Goal: Task Accomplishment & Management: Manage account settings

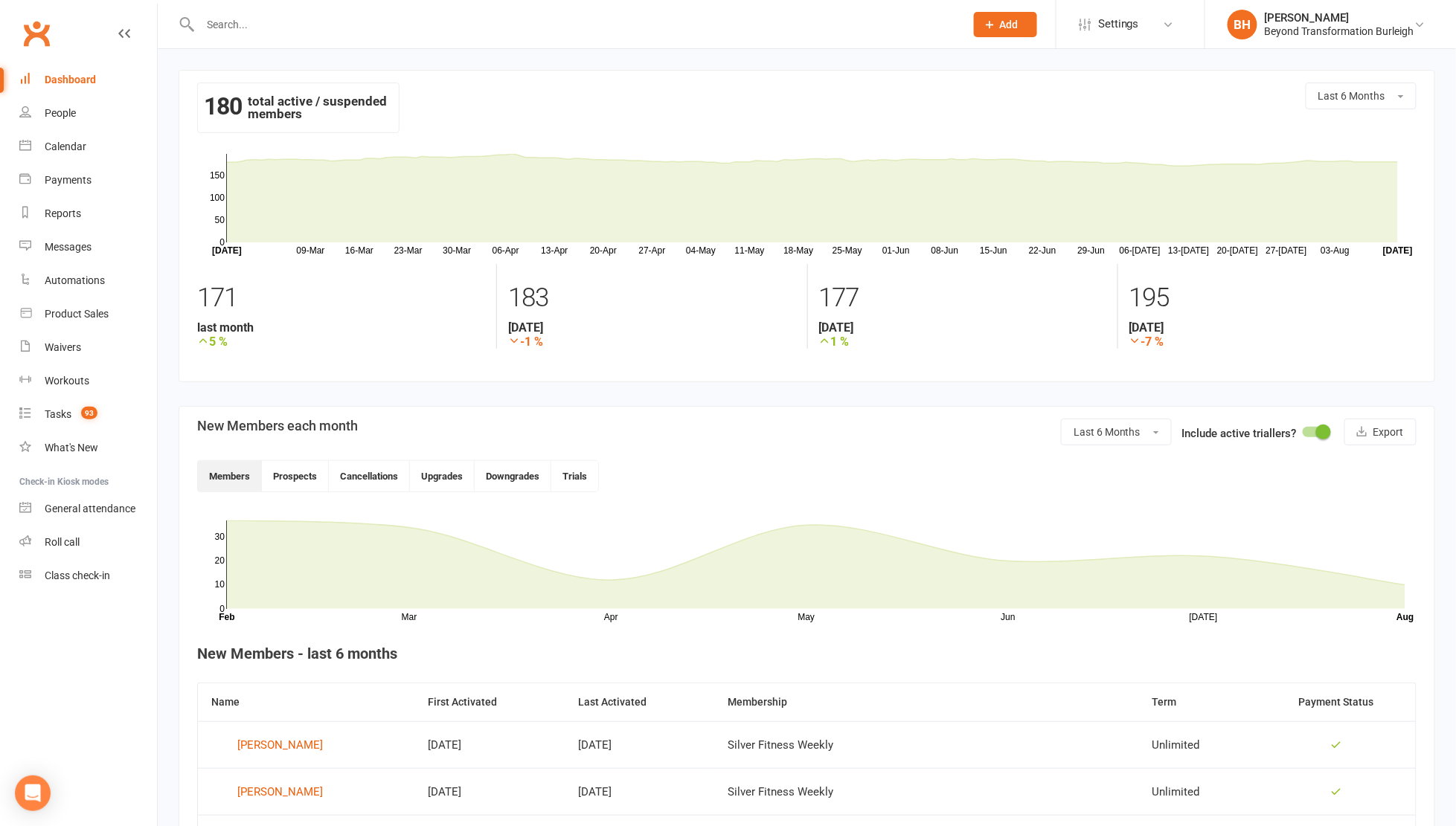
click at [254, 18] on input "text" at bounding box center [575, 24] width 758 height 21
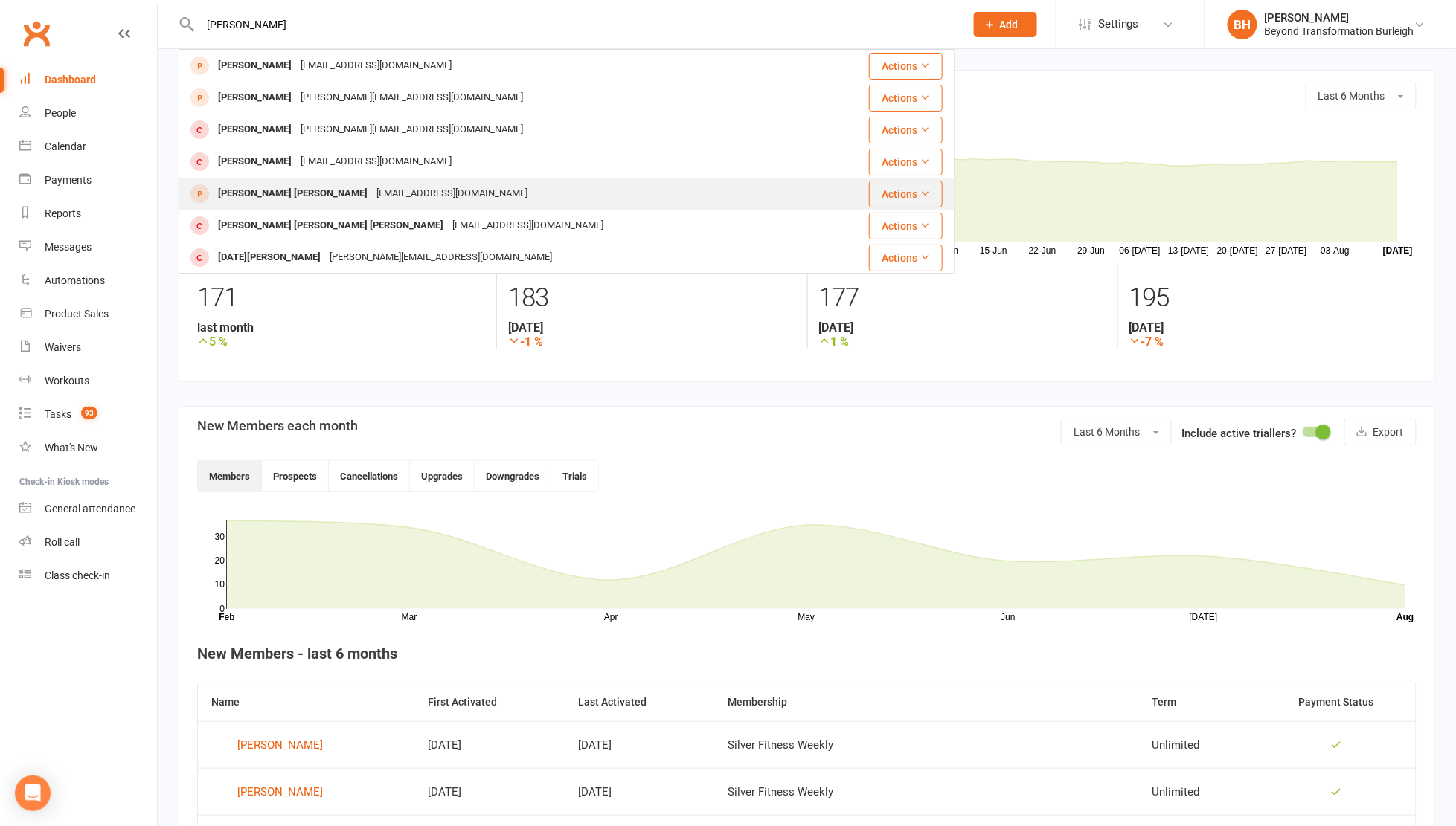
type input "[PERSON_NAME]"
click at [372, 189] on div "[EMAIL_ADDRESS][DOMAIN_NAME]" at bounding box center [452, 193] width 160 height 21
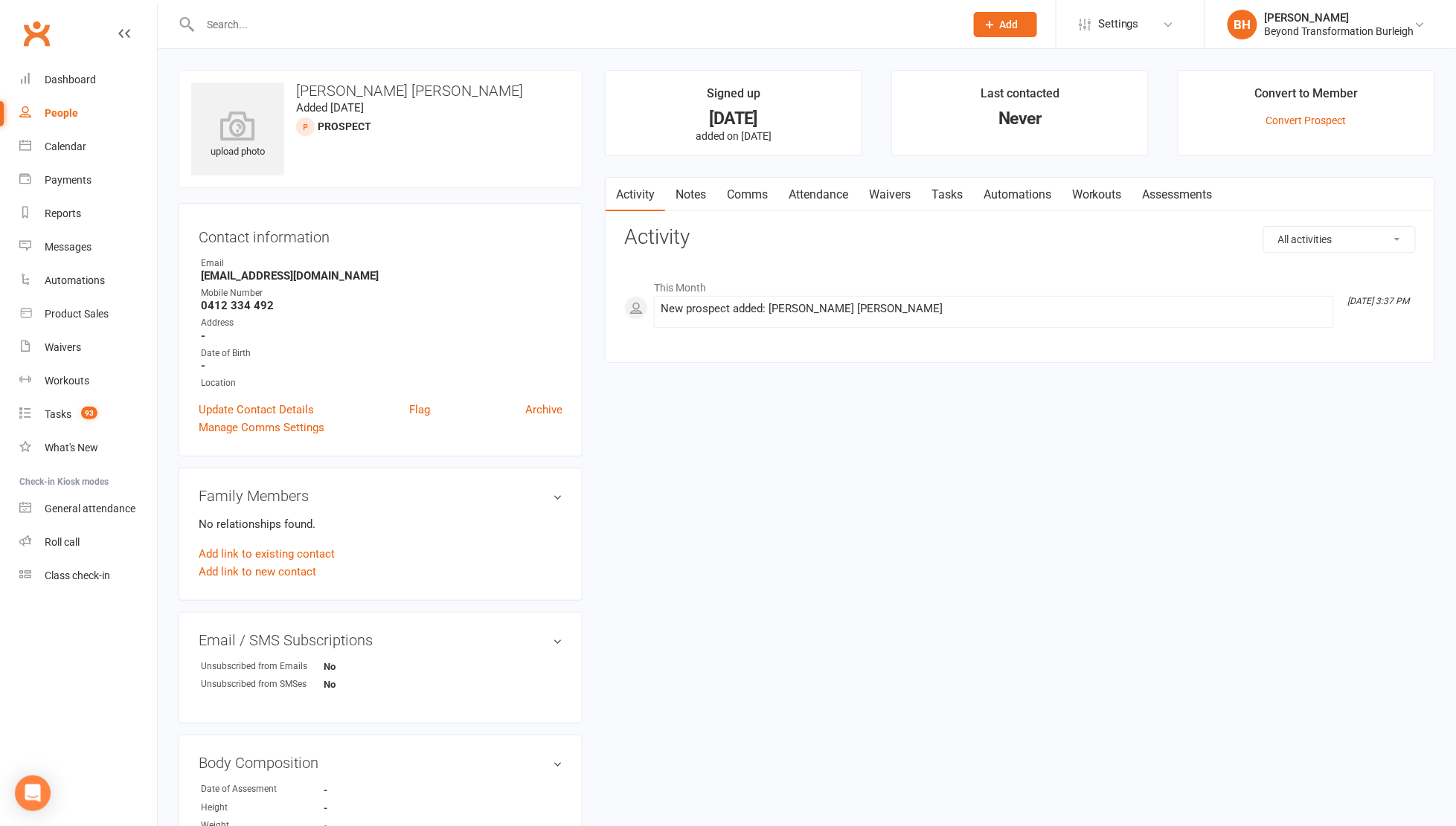
click at [691, 185] on link "Notes" at bounding box center [690, 194] width 51 height 34
click at [747, 194] on link "Comms" at bounding box center [747, 194] width 62 height 34
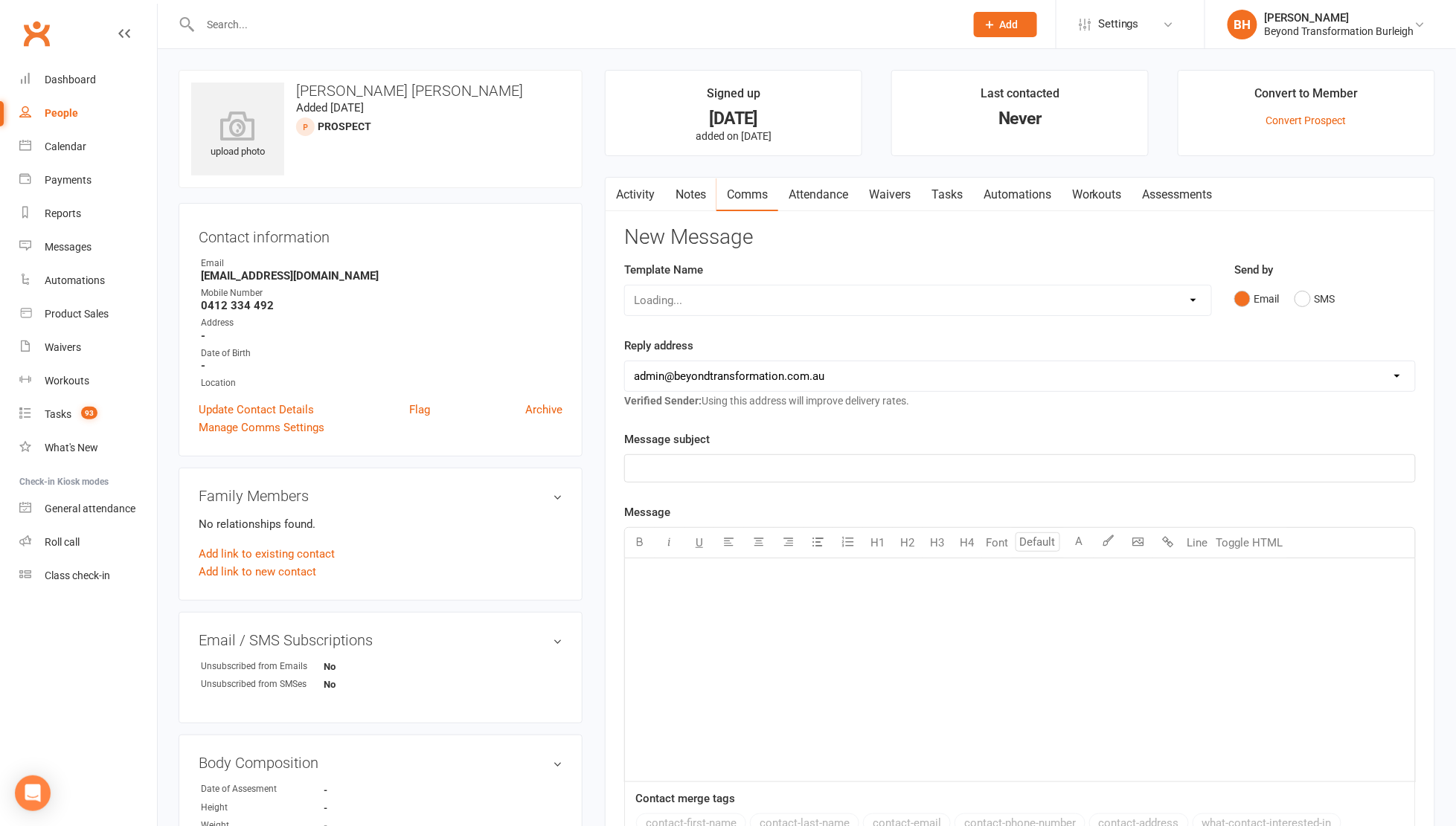
click at [818, 191] on link "Attendance" at bounding box center [818, 194] width 80 height 34
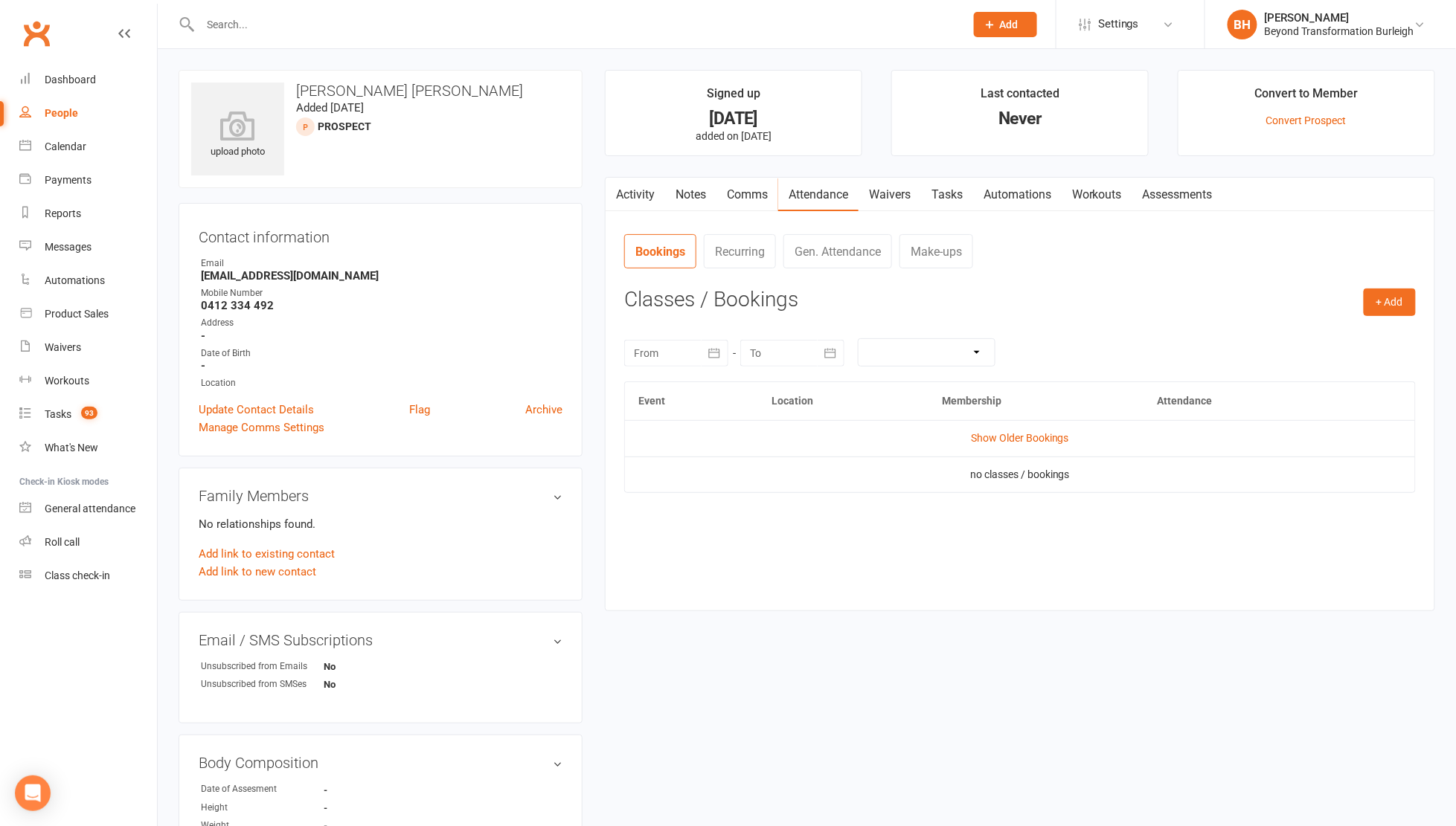
click at [883, 190] on link "Waivers" at bounding box center [889, 194] width 62 height 34
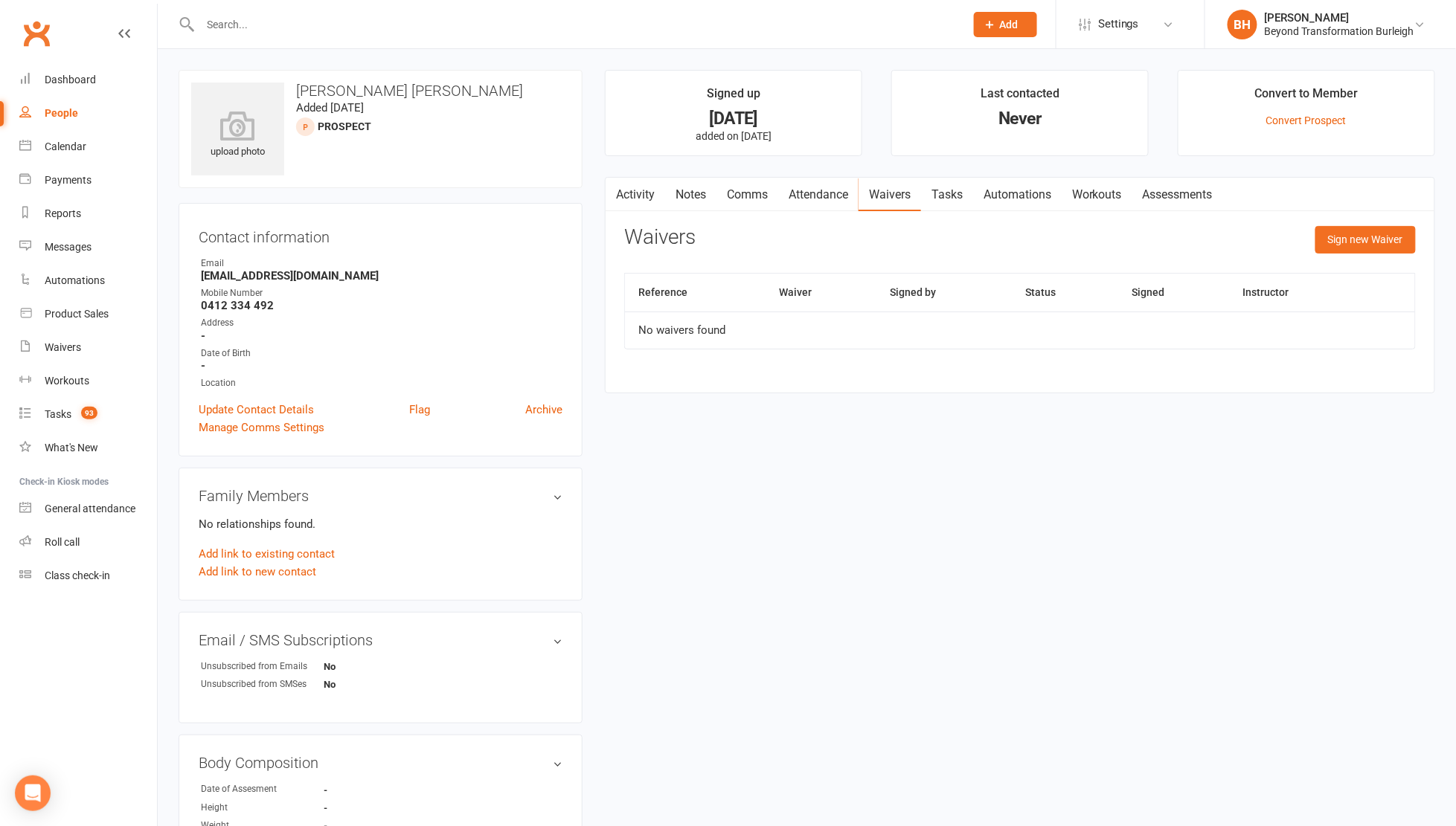
click at [949, 189] on link "Tasks" at bounding box center [947, 194] width 52 height 34
click at [1028, 196] on link "Automations" at bounding box center [1017, 194] width 88 height 34
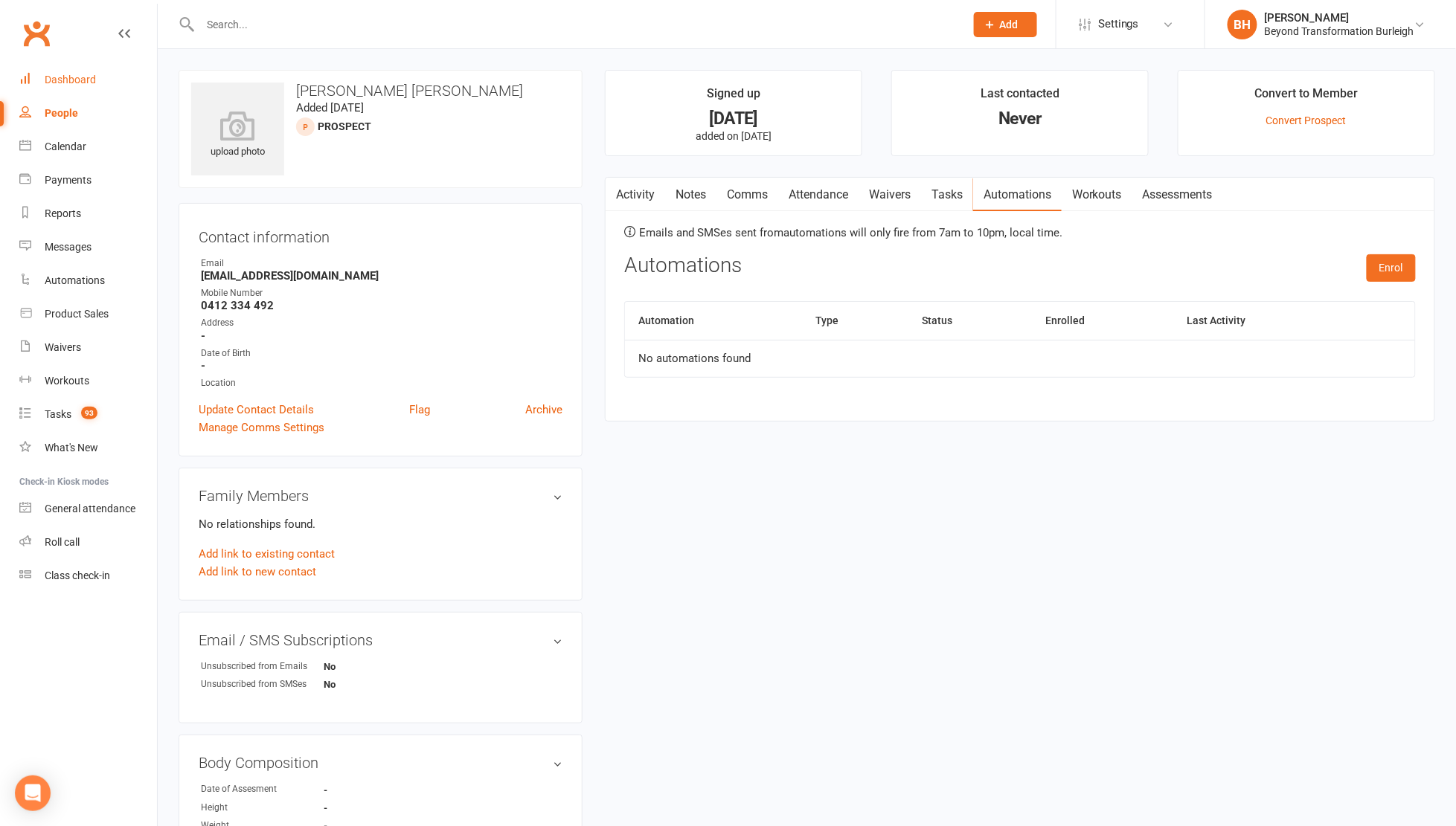
click at [78, 74] on div "Dashboard" at bounding box center [70, 80] width 51 height 12
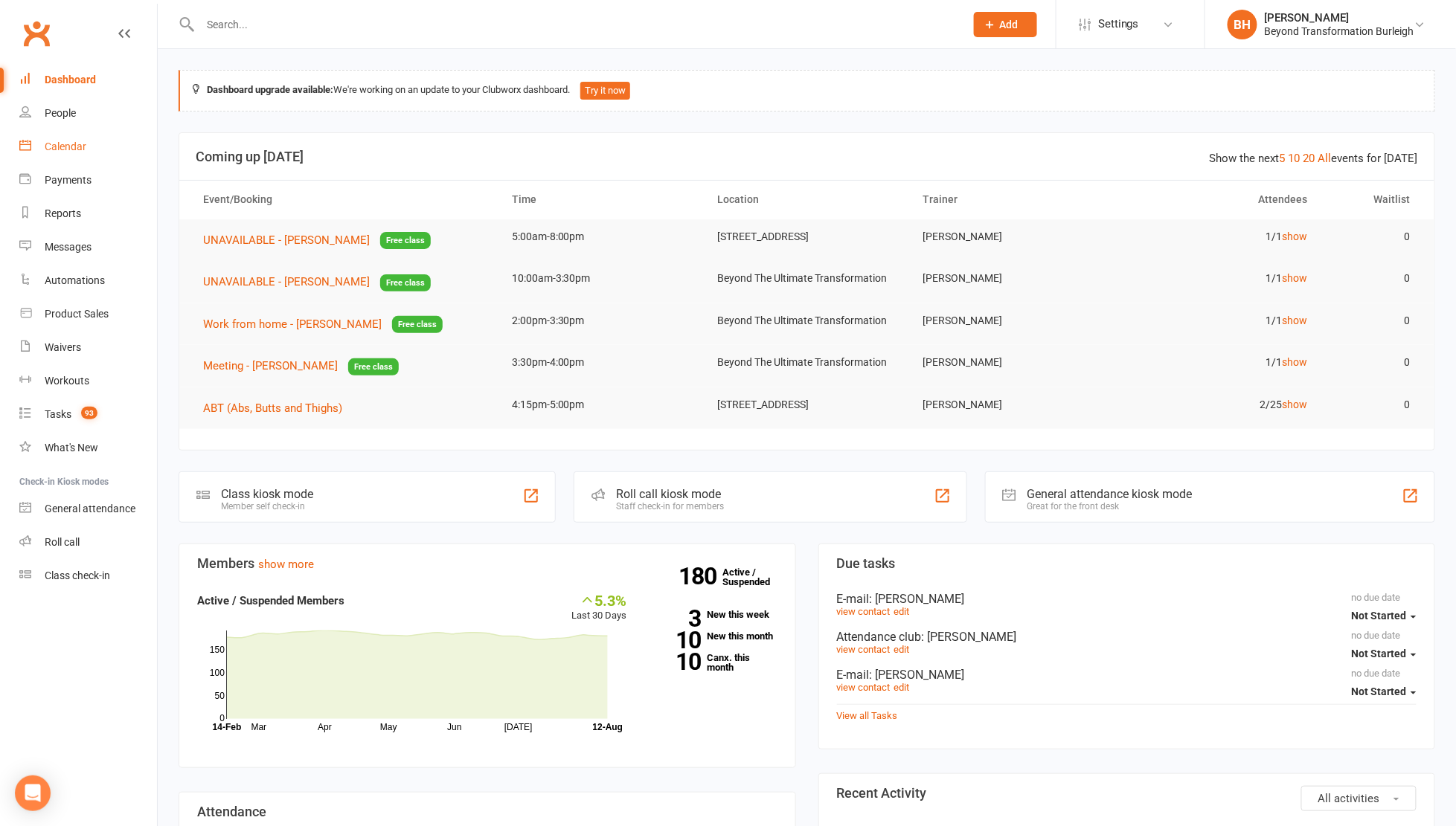
click at [74, 145] on div "Calendar" at bounding box center [65, 147] width 42 height 12
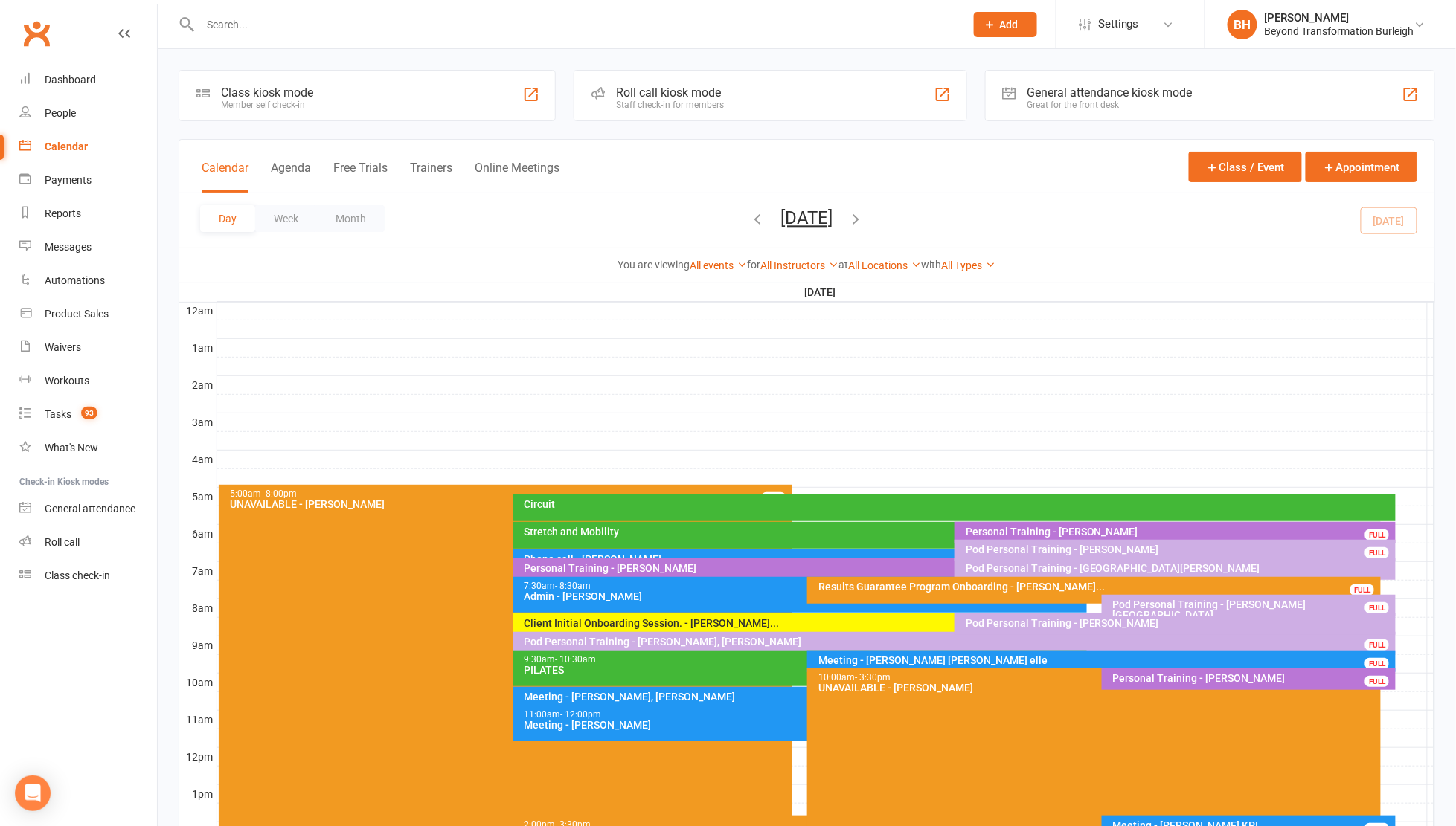
click at [864, 214] on icon "button" at bounding box center [856, 218] width 16 height 16
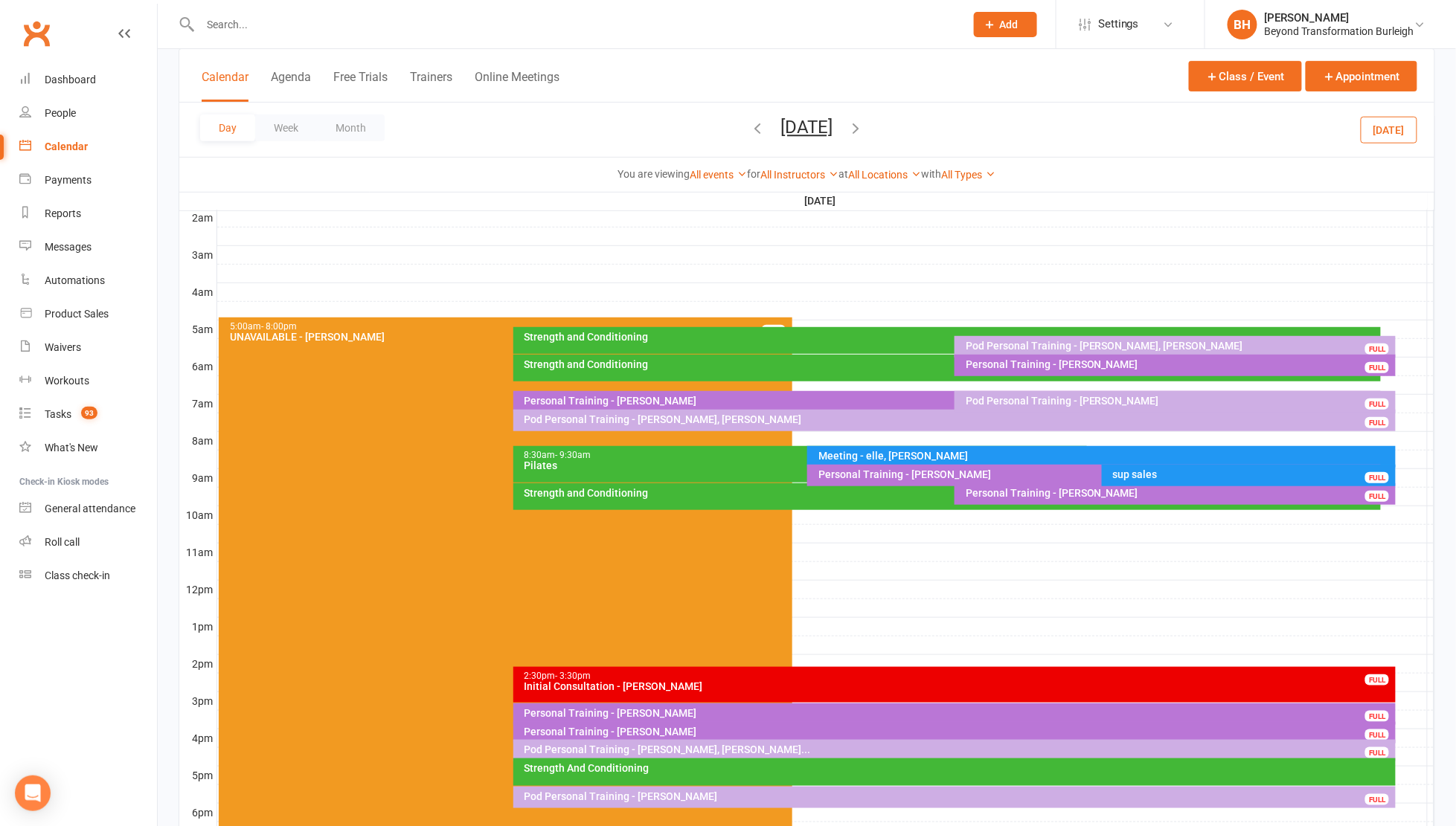
scroll to position [289, 0]
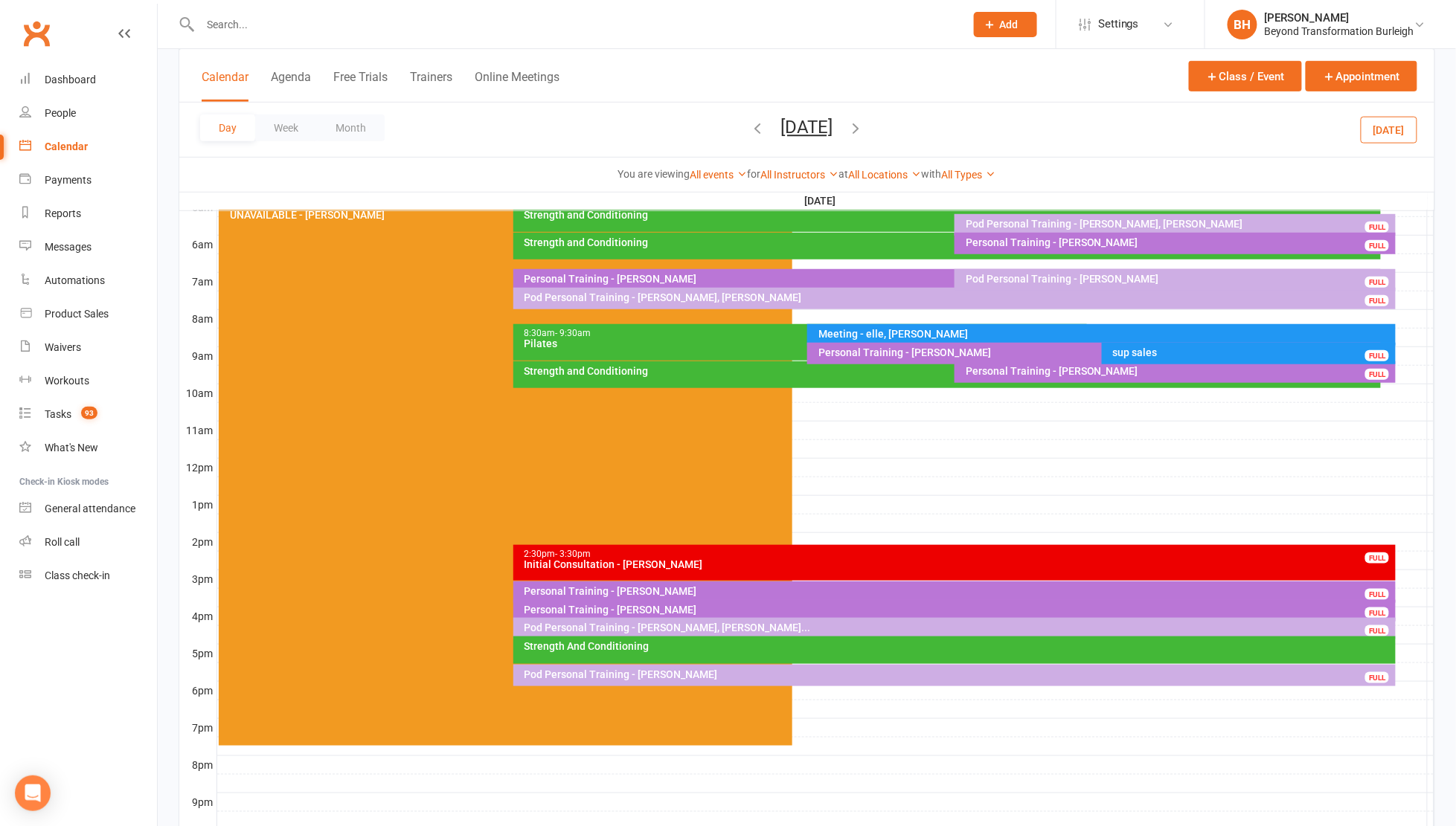
click at [717, 553] on div "2:30pm - 3:30pm" at bounding box center [959, 554] width 870 height 10
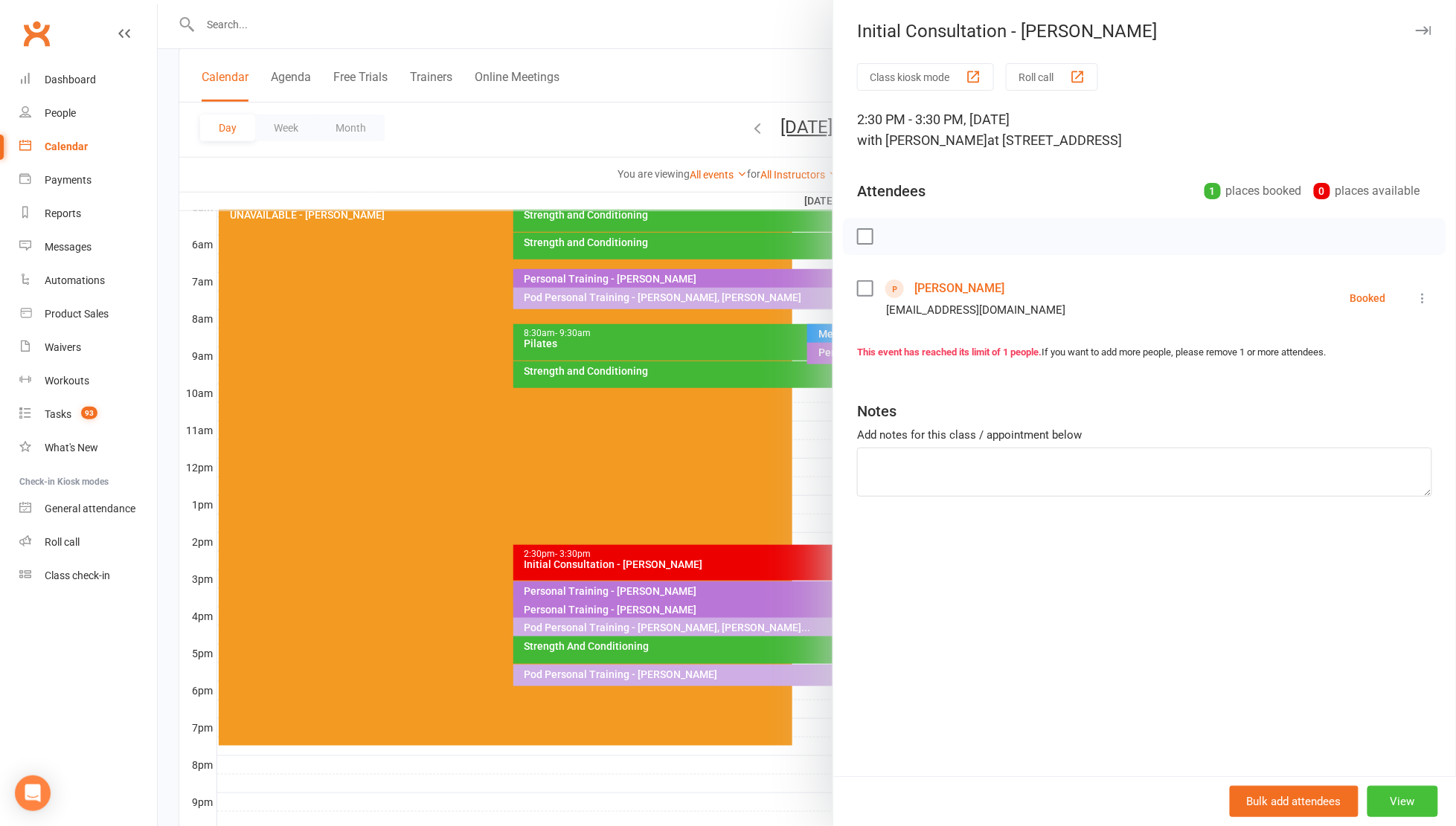
click at [1397, 799] on button "View" at bounding box center [1402, 802] width 71 height 31
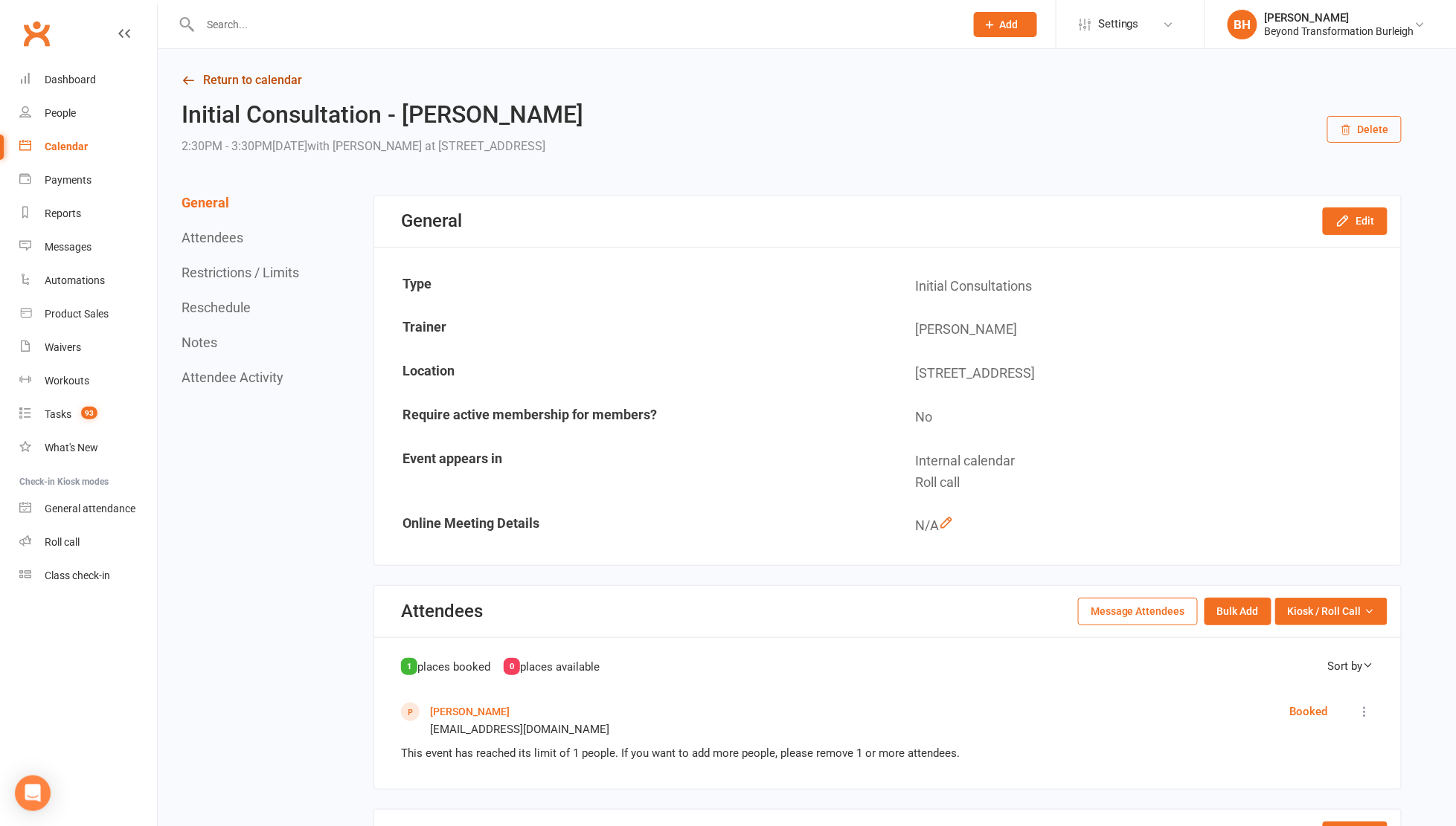
click at [258, 82] on link "Return to calendar" at bounding box center [791, 80] width 1220 height 21
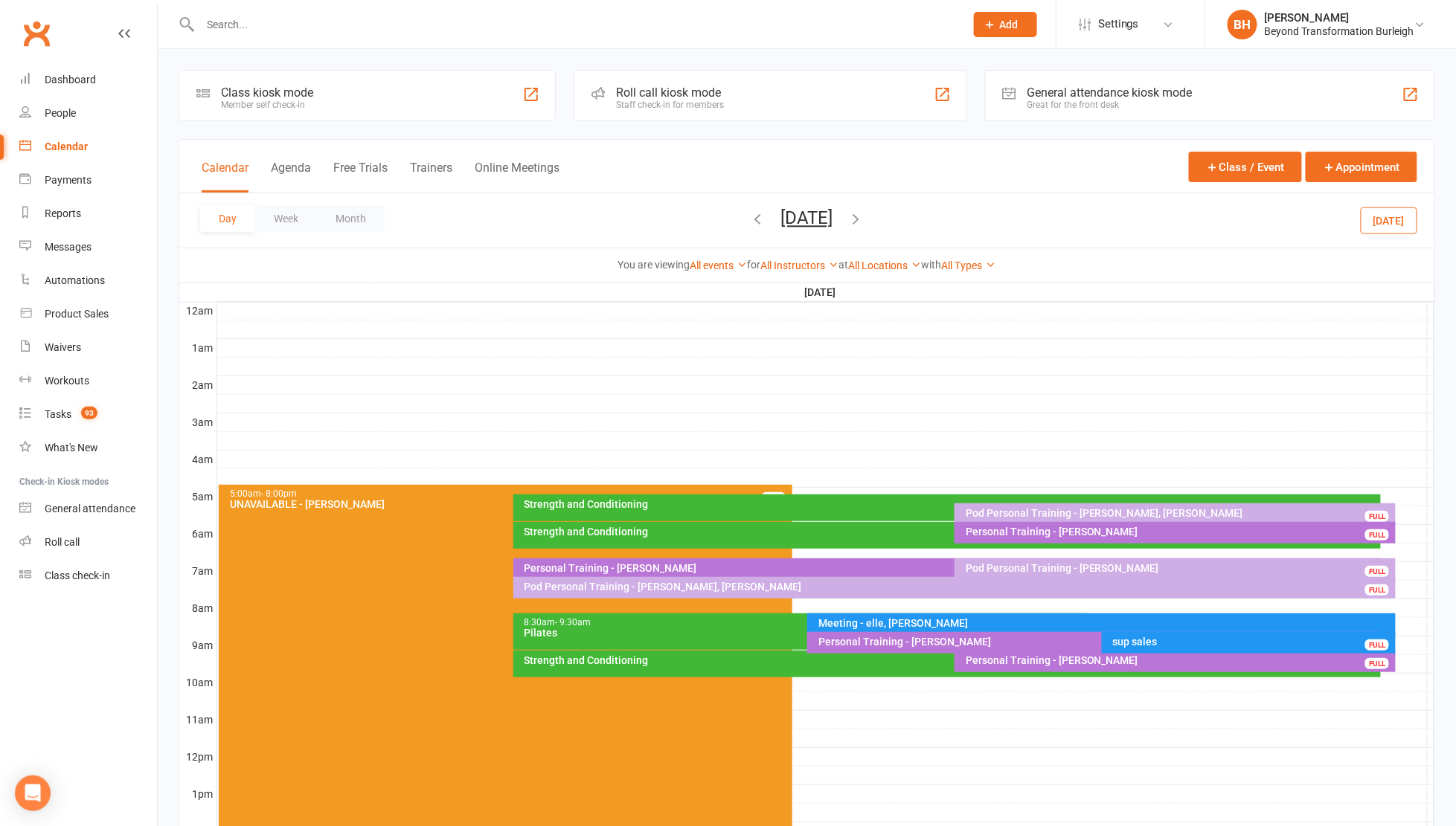
scroll to position [333, 0]
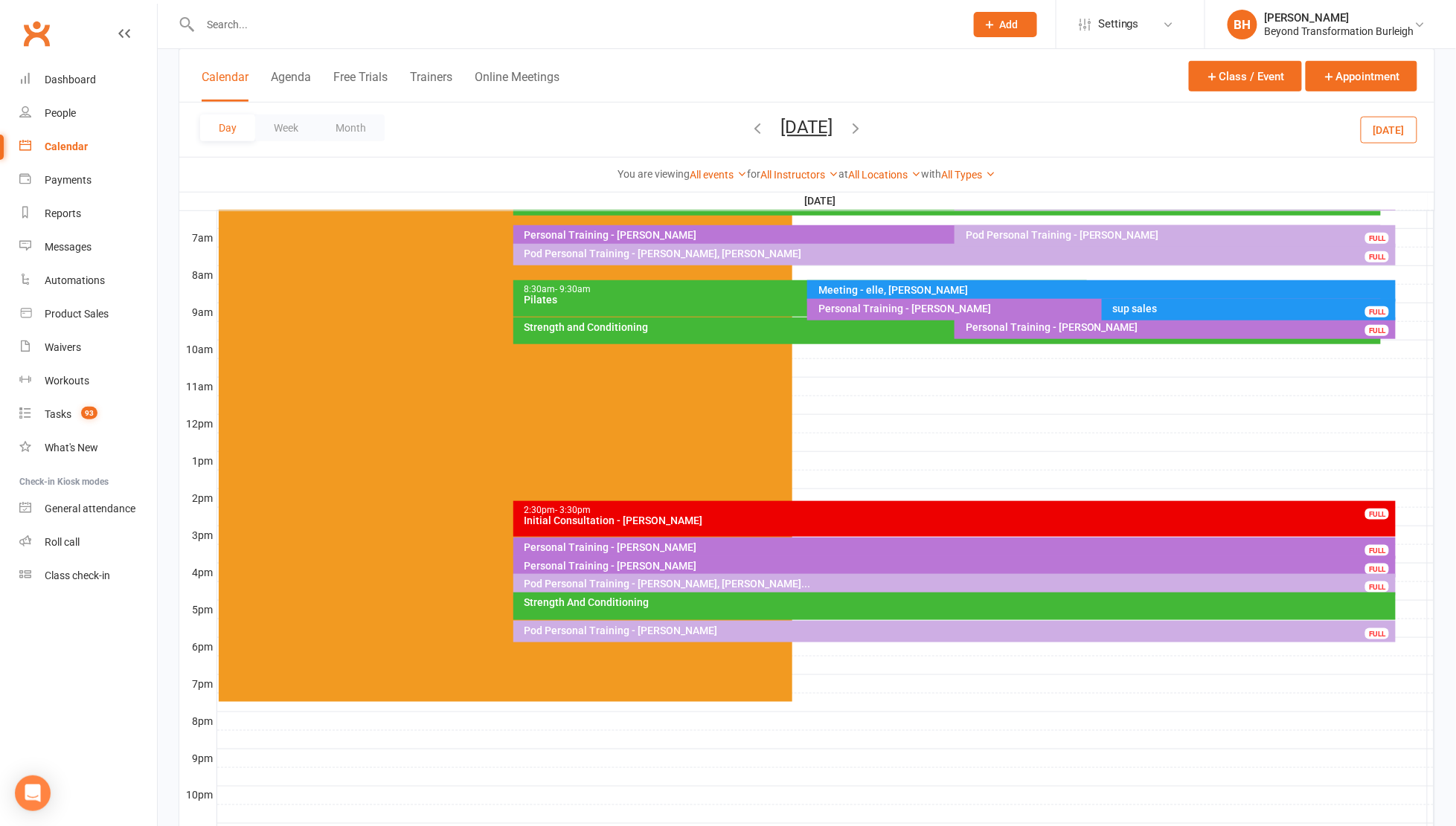
click at [978, 512] on div "2:30pm - 3:30pm" at bounding box center [959, 510] width 870 height 10
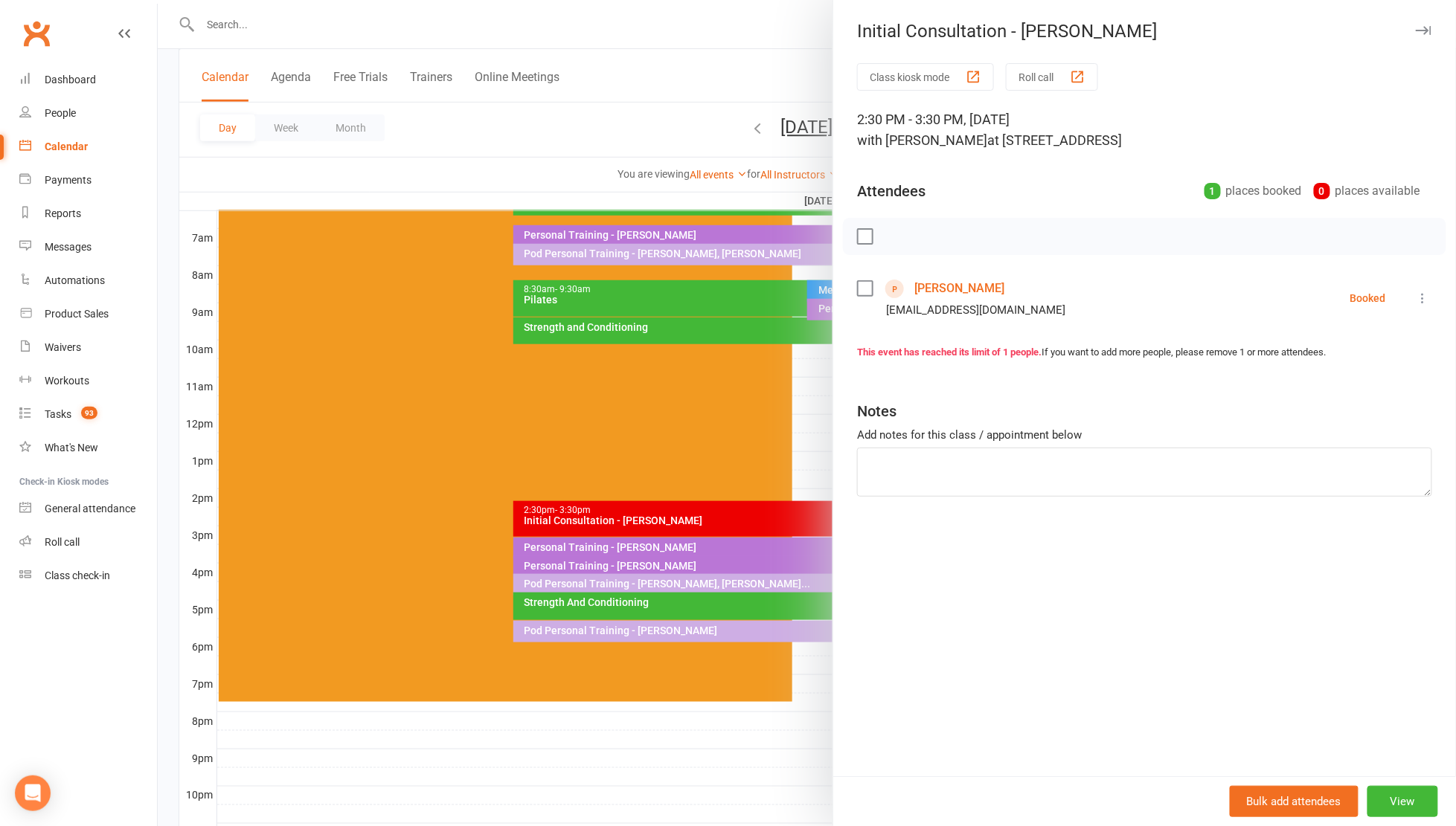
click at [1416, 291] on icon at bounding box center [1423, 298] width 15 height 15
click at [1355, 410] on link "Mark absent" at bounding box center [1357, 416] width 147 height 30
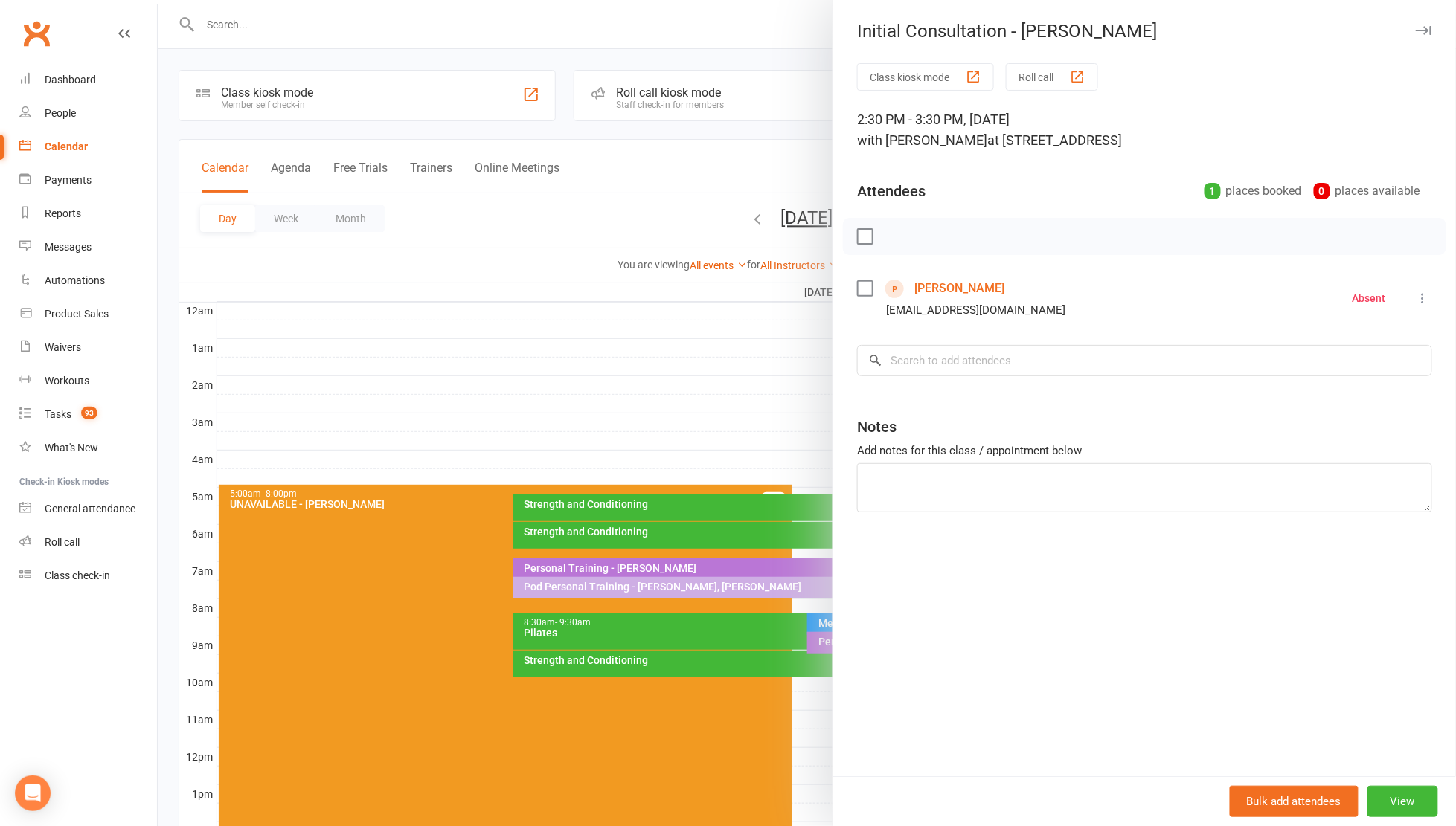
click at [742, 315] on div at bounding box center [806, 413] width 1298 height 826
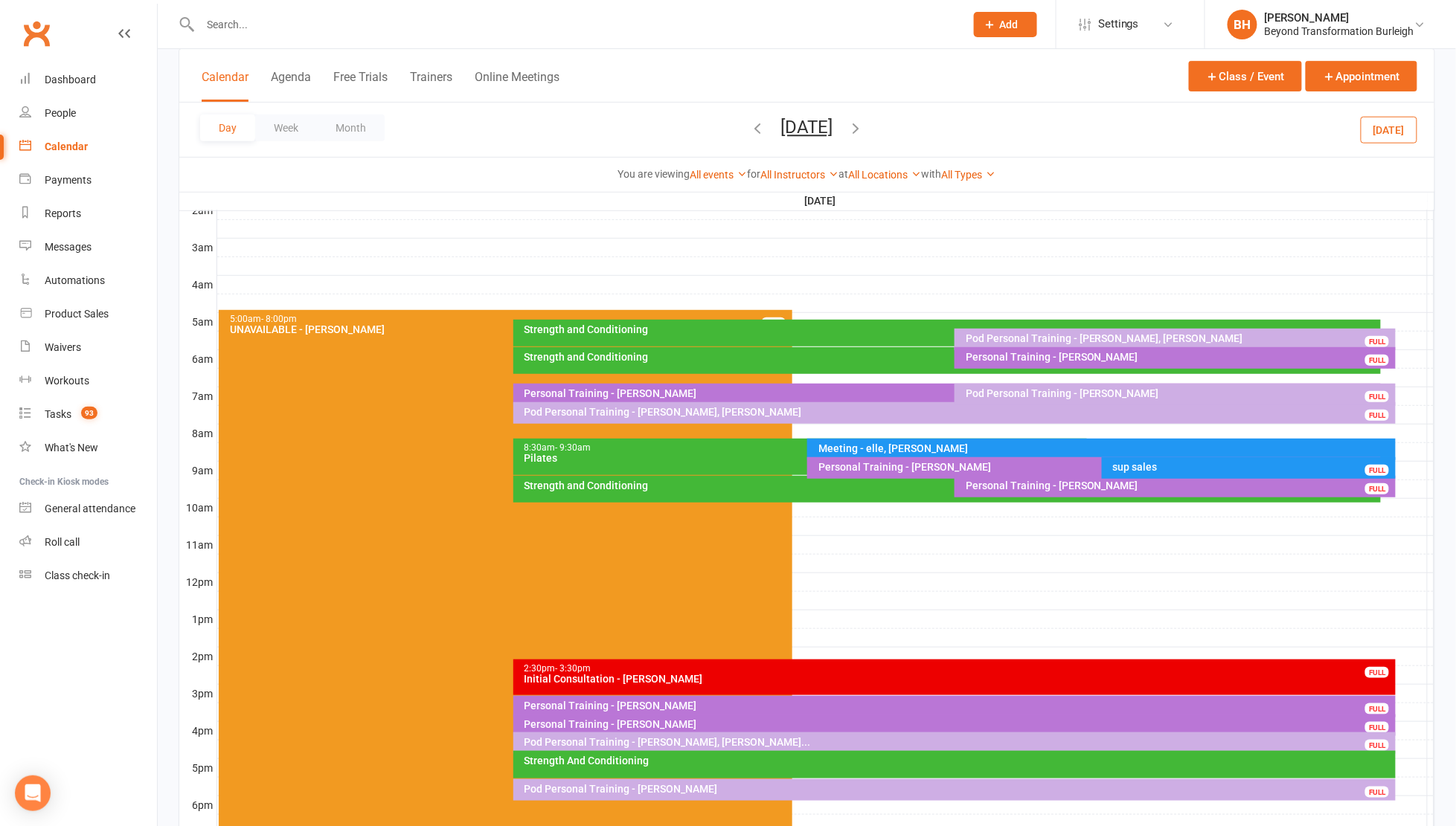
scroll to position [273, 0]
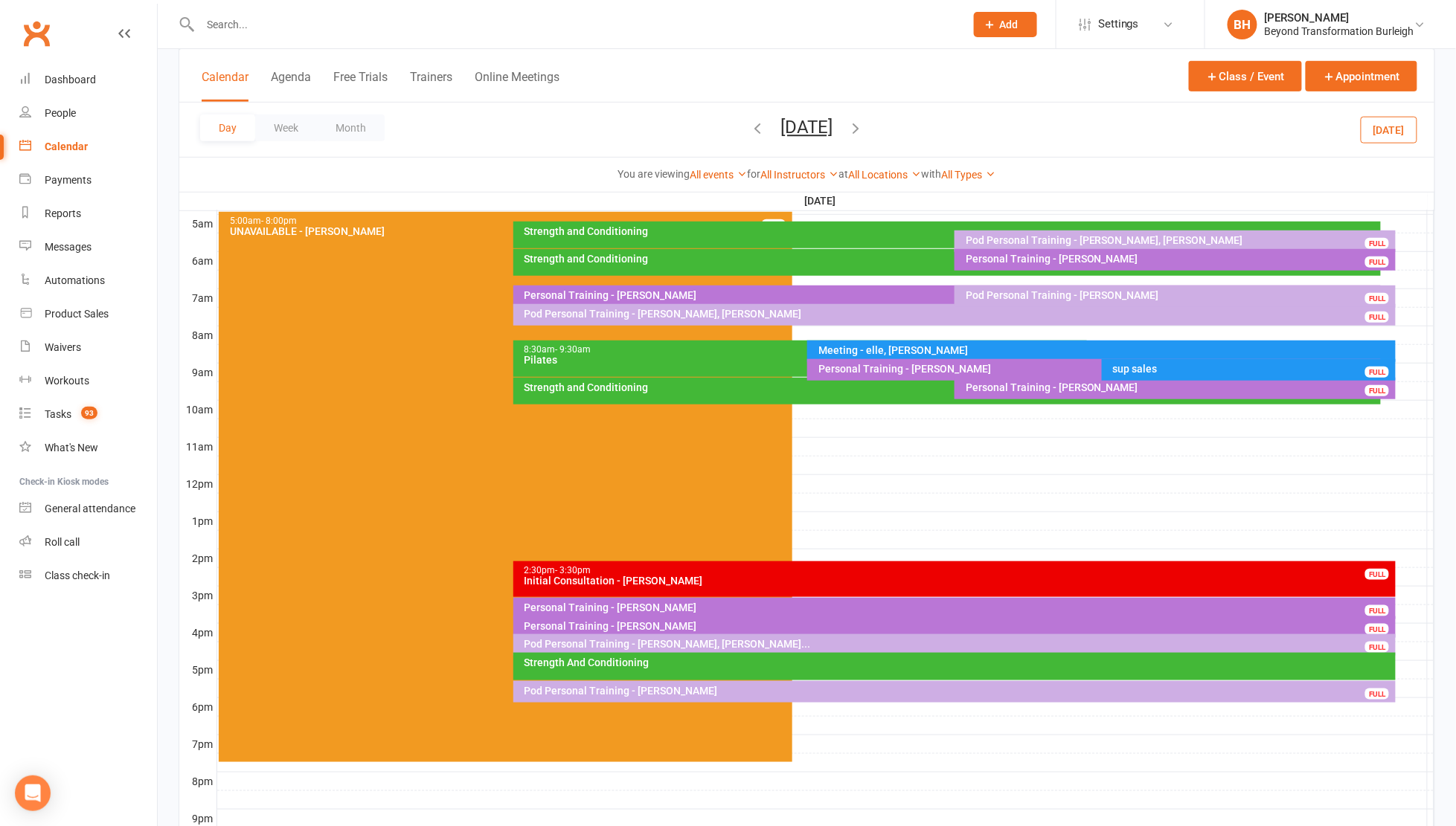
click at [1407, 587] on div at bounding box center [825, 595] width 1217 height 18
click at [1379, 552] on button "Add Appointment" at bounding box center [1408, 562] width 72 height 36
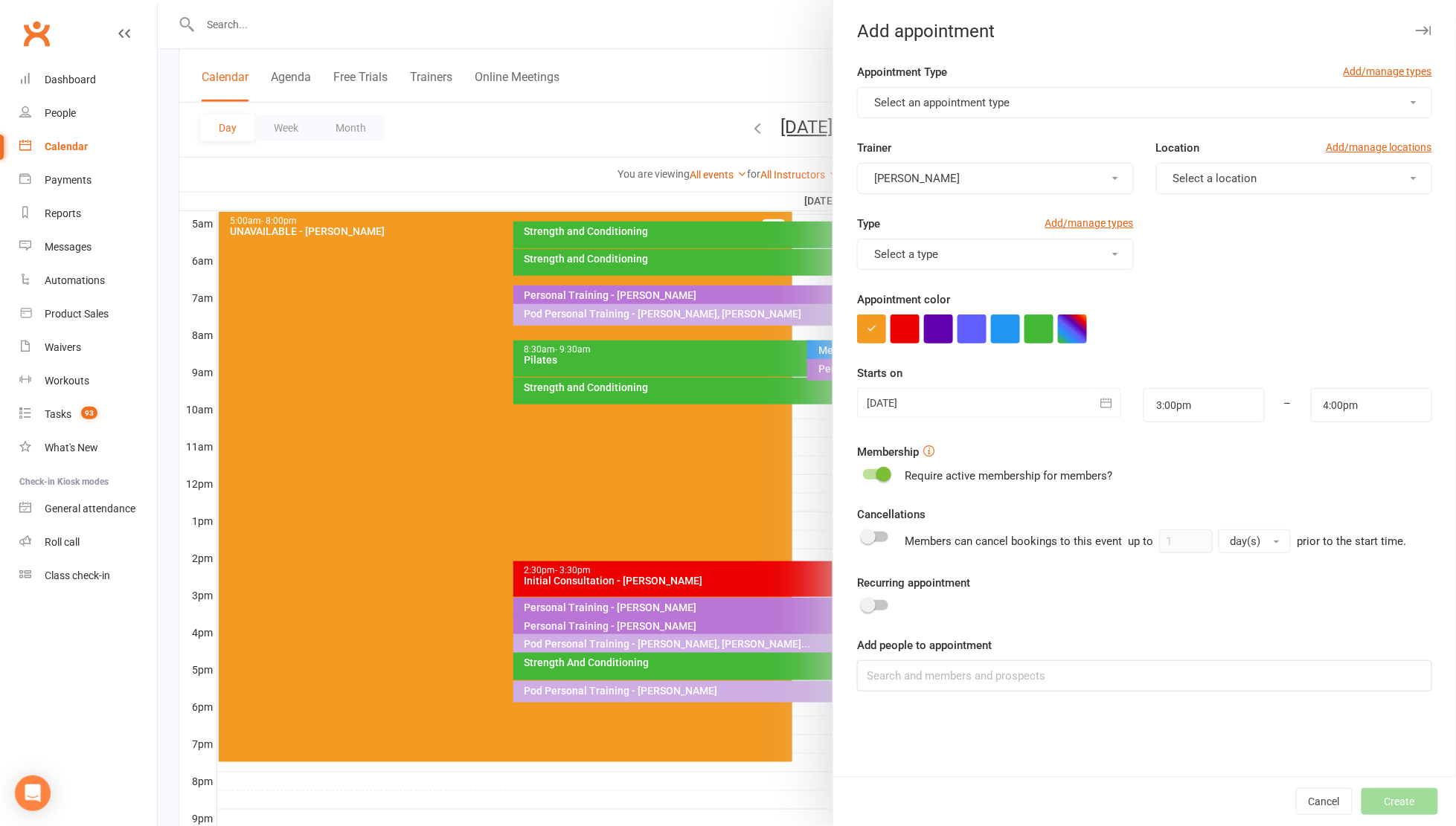
click at [1027, 102] on button "Select an appointment type" at bounding box center [1144, 102] width 575 height 31
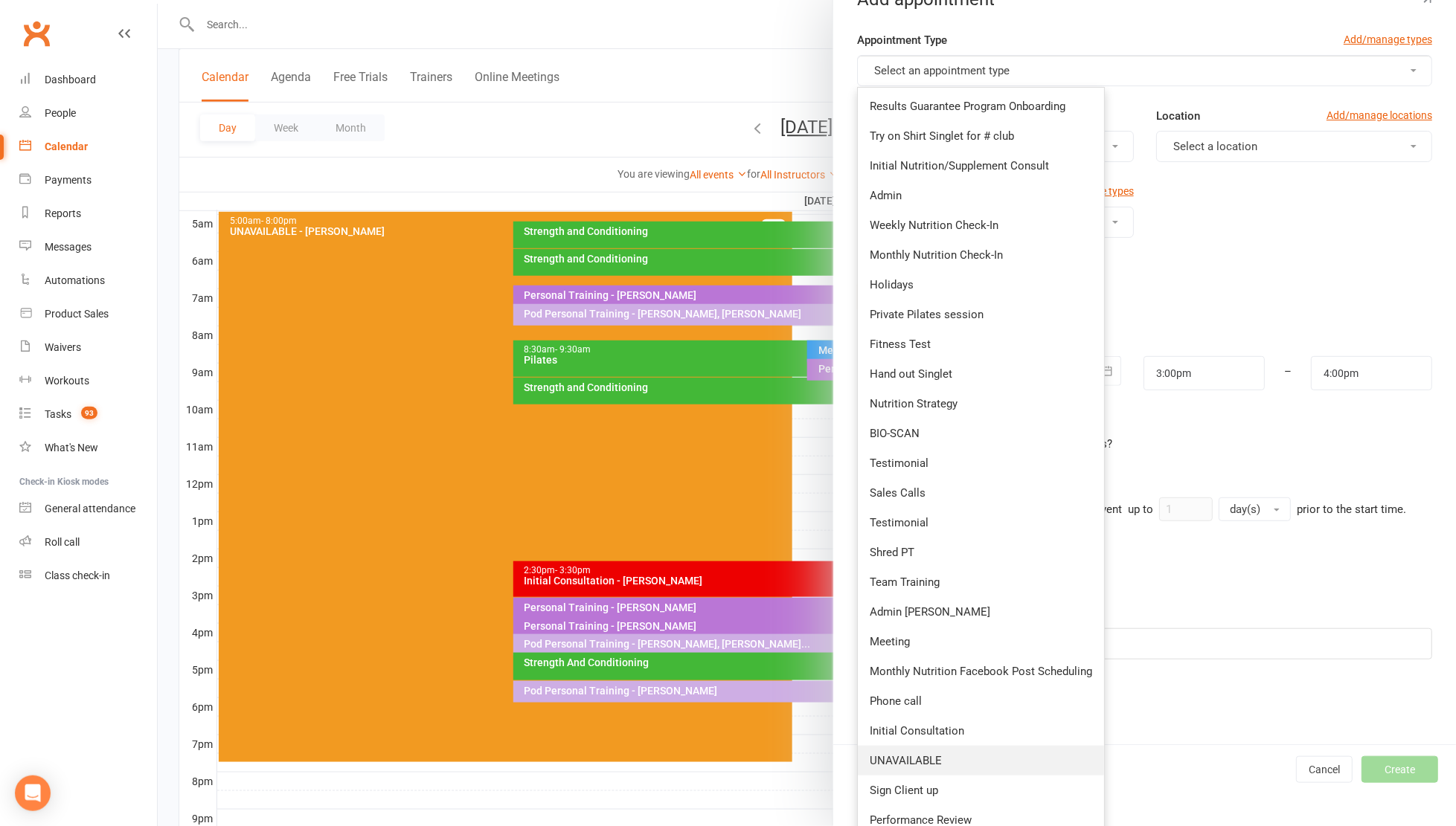
scroll to position [52, 0]
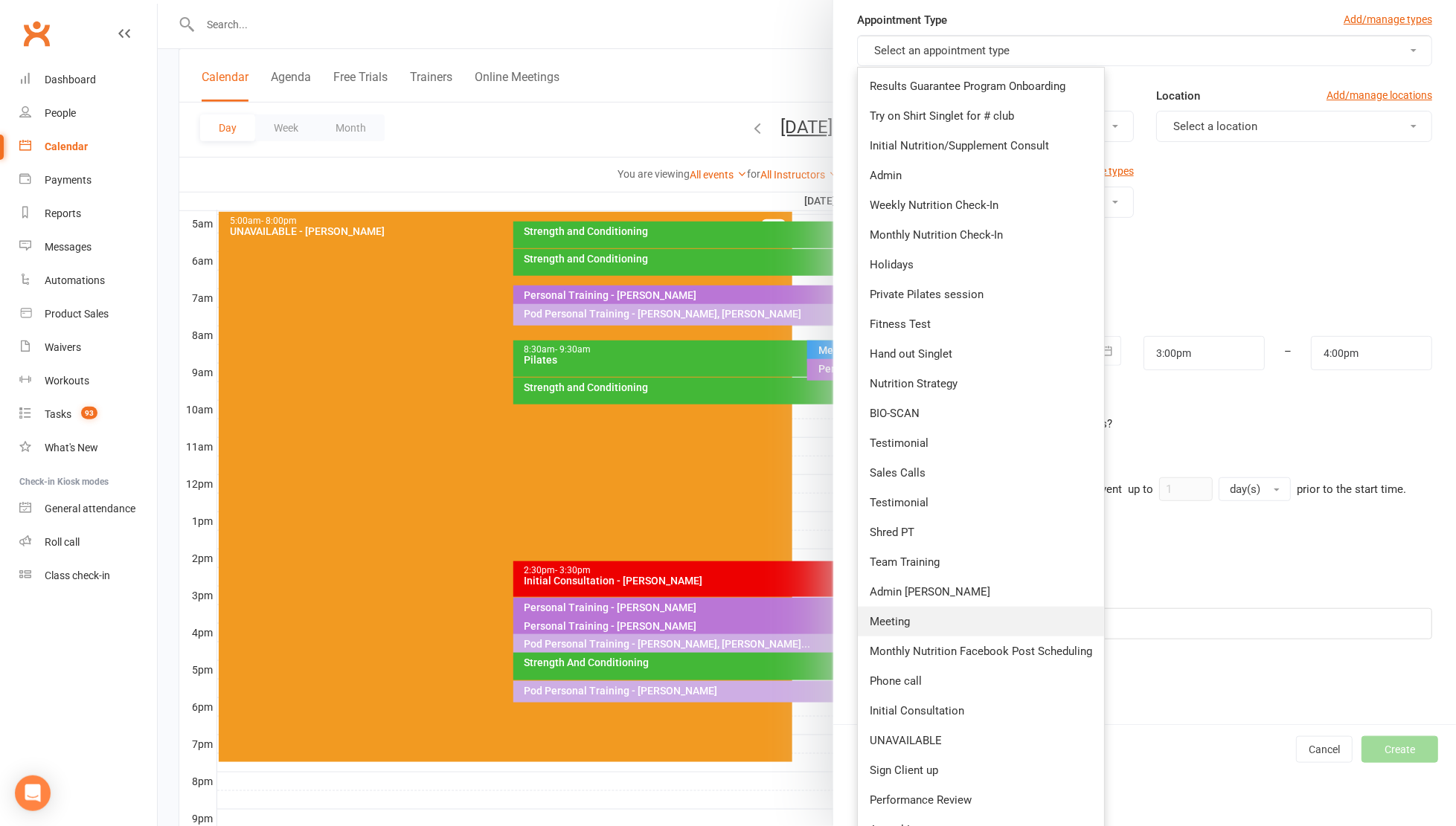
click at [915, 612] on link "Meeting" at bounding box center [980, 621] width 246 height 30
type input "3:30pm"
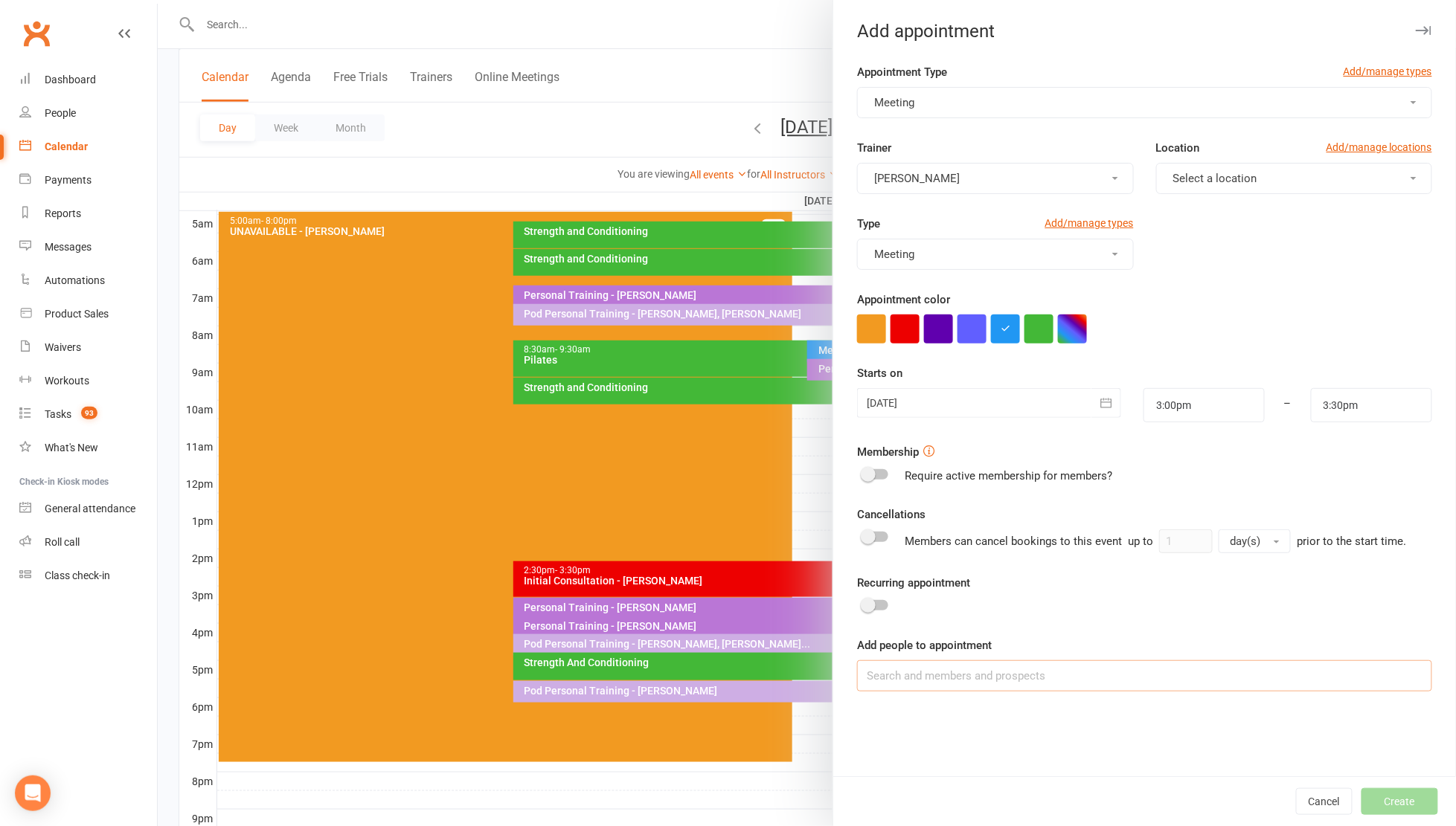
scroll to position [276, 0]
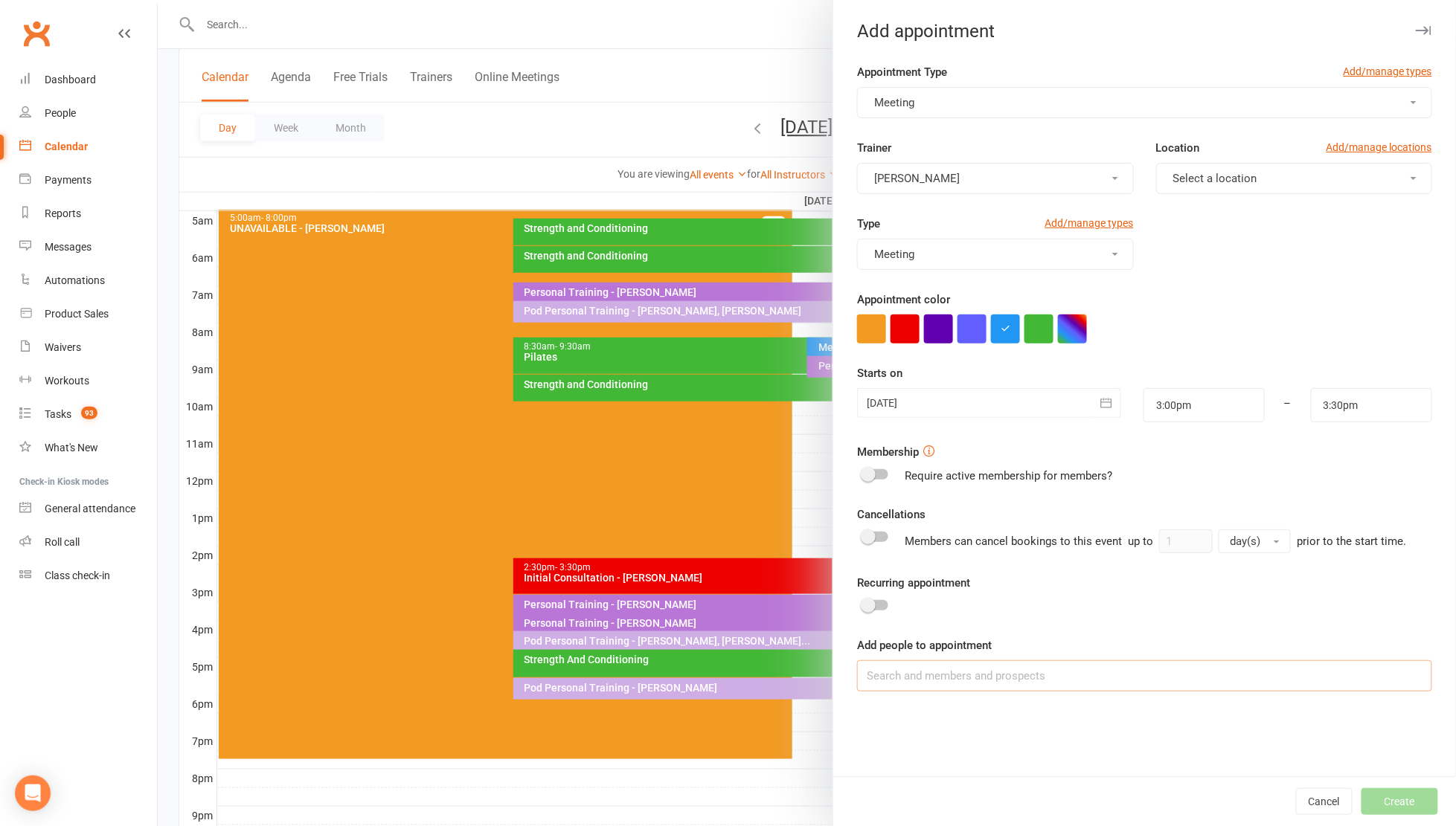
click at [1003, 675] on input at bounding box center [1144, 675] width 575 height 31
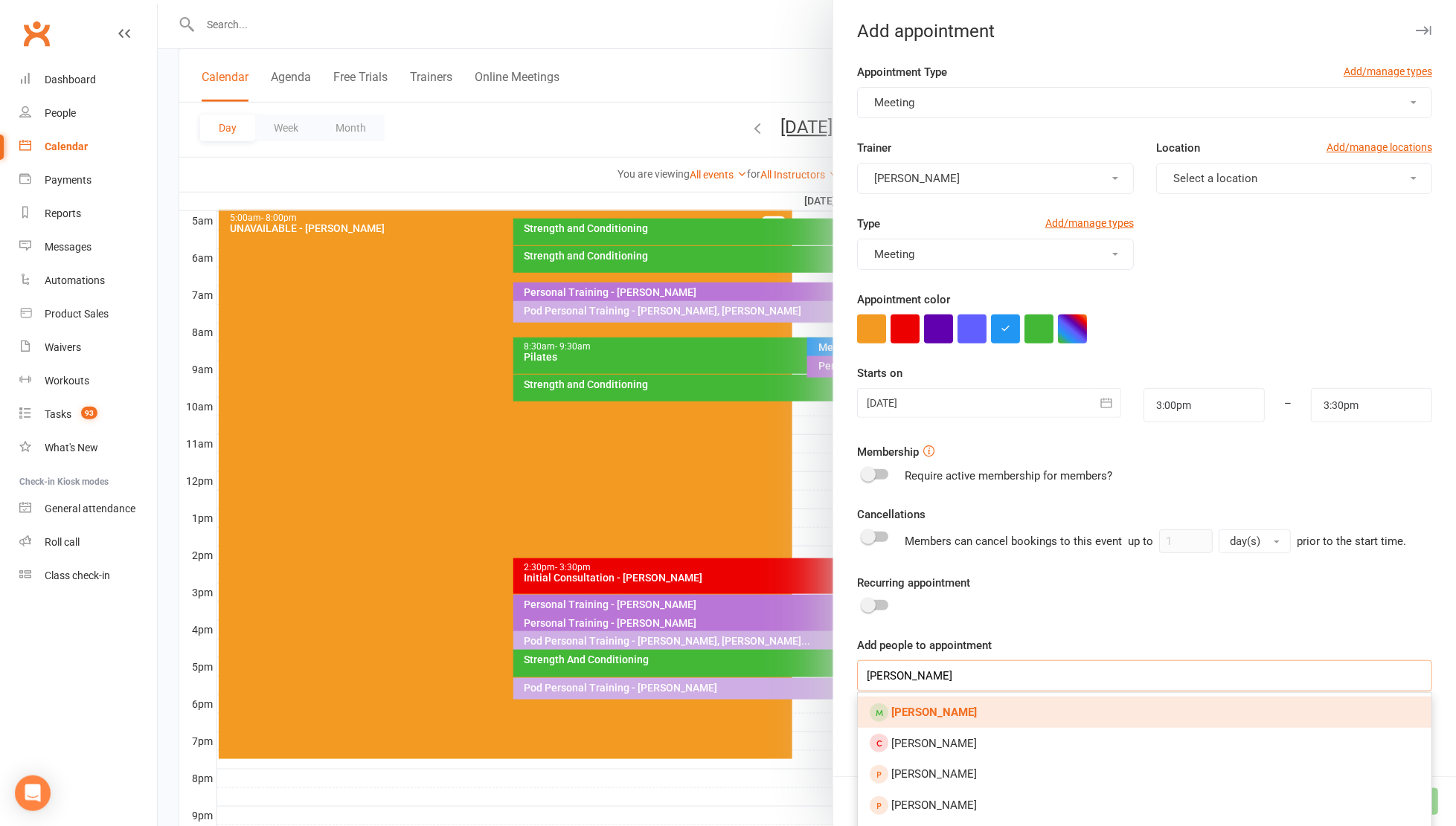
type input "[PERSON_NAME]"
click at [975, 713] on link "[PERSON_NAME]" at bounding box center [1144, 712] width 573 height 31
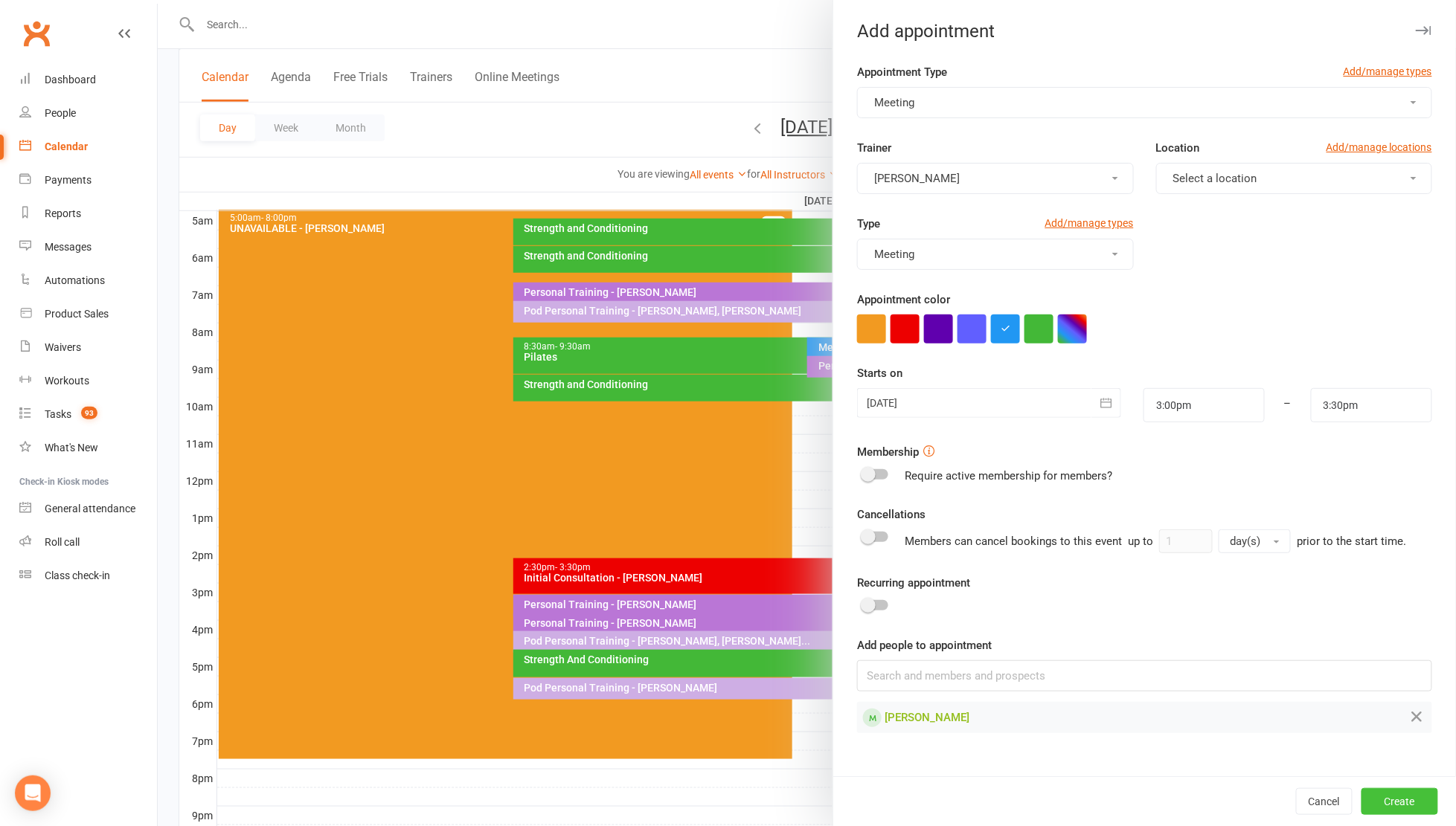
click at [1394, 797] on button "Create" at bounding box center [1400, 801] width 77 height 27
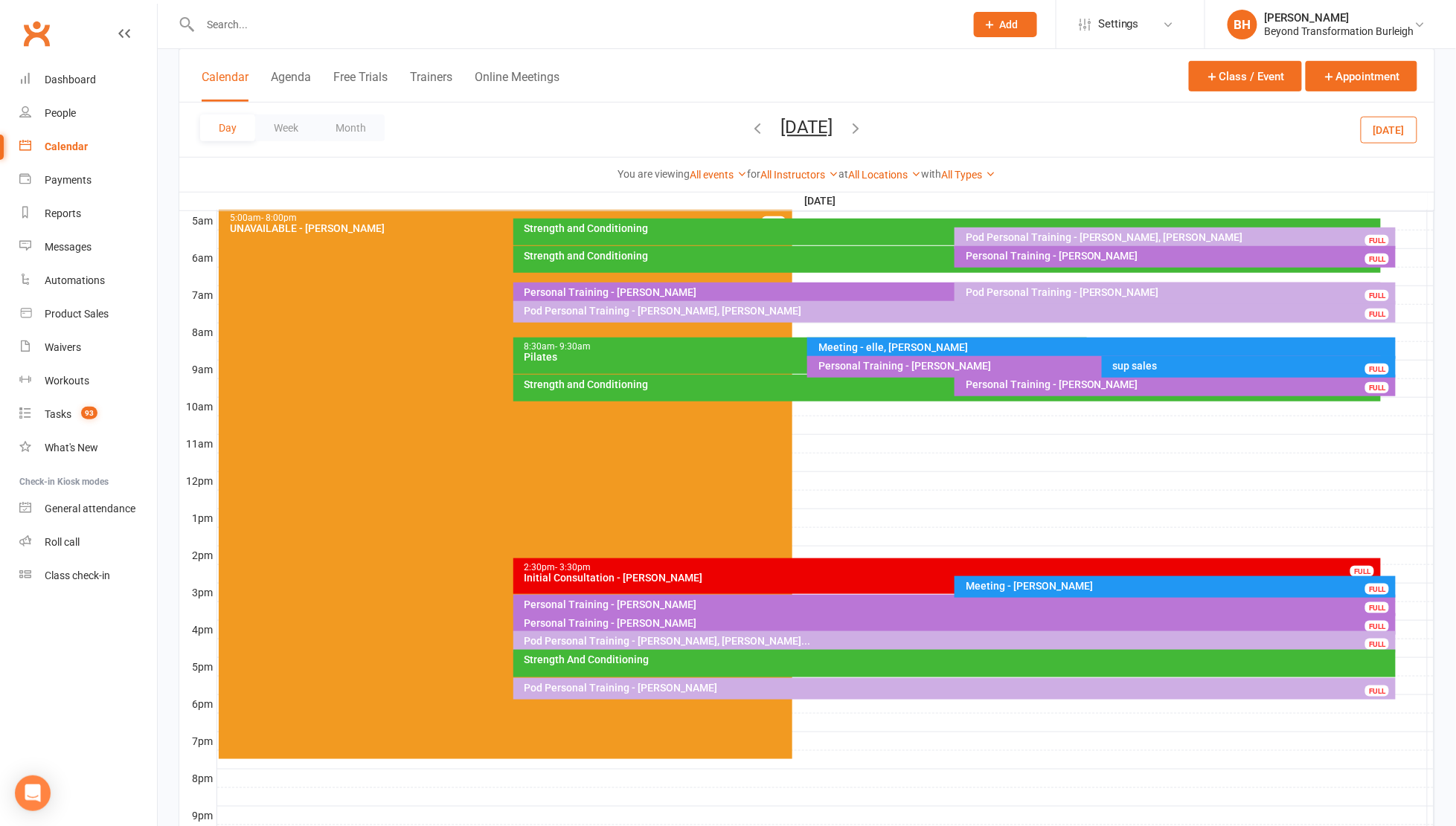
click at [1072, 582] on div "Meeting - [PERSON_NAME]" at bounding box center [1179, 586] width 428 height 11
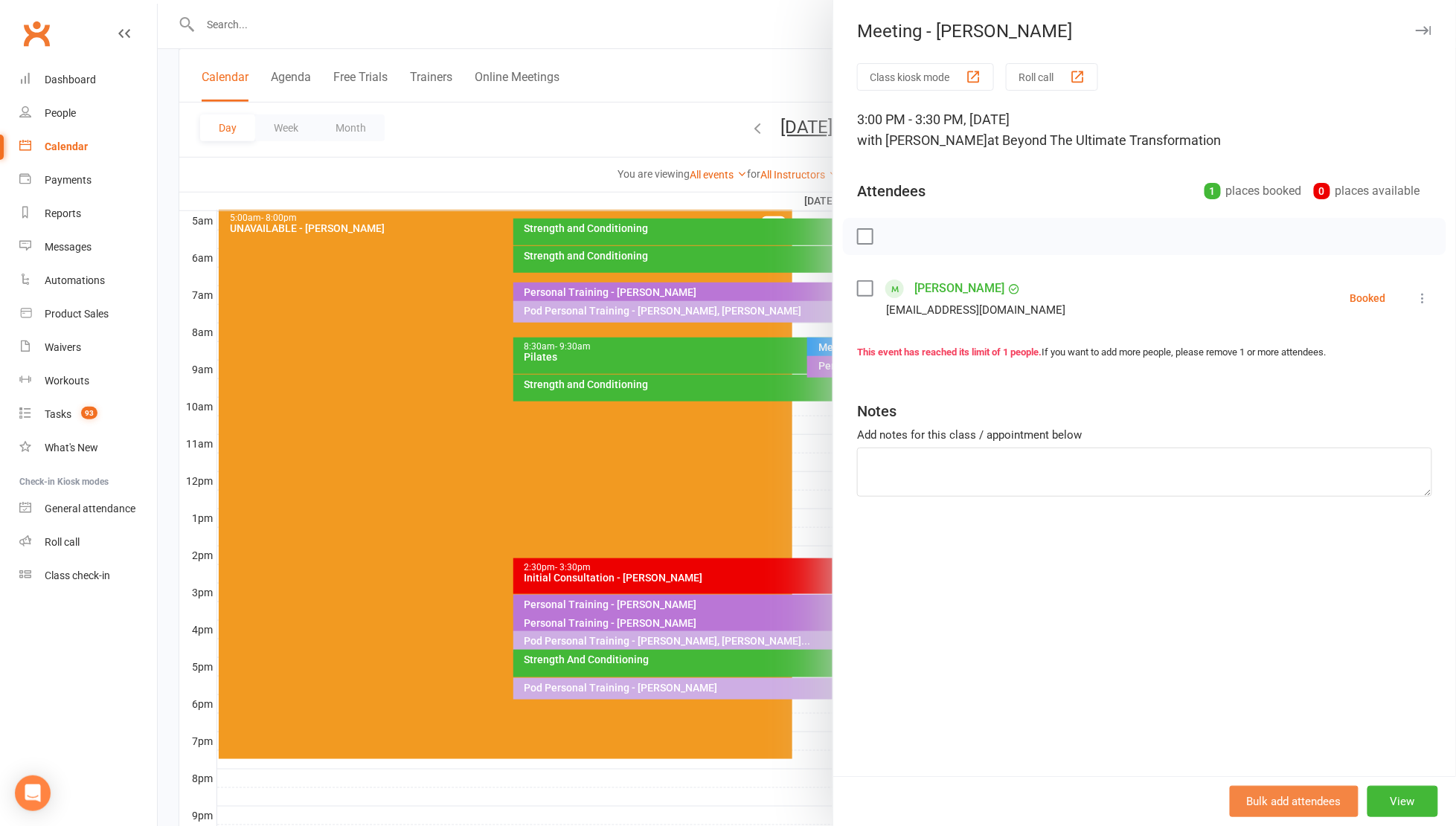
click at [1387, 799] on button "View" at bounding box center [1402, 802] width 71 height 31
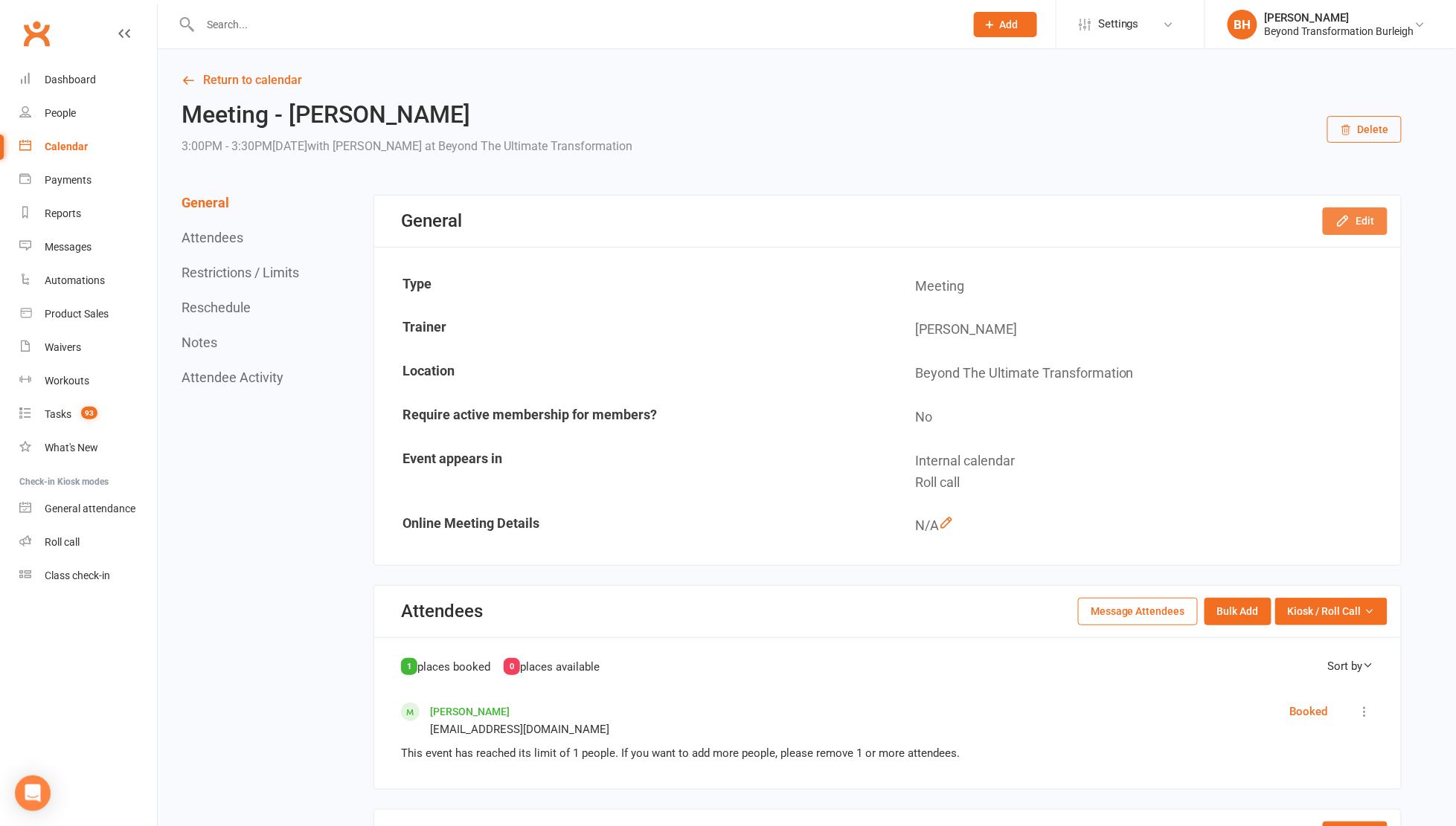
click at [1355, 221] on button "Edit" at bounding box center [1355, 221] width 65 height 27
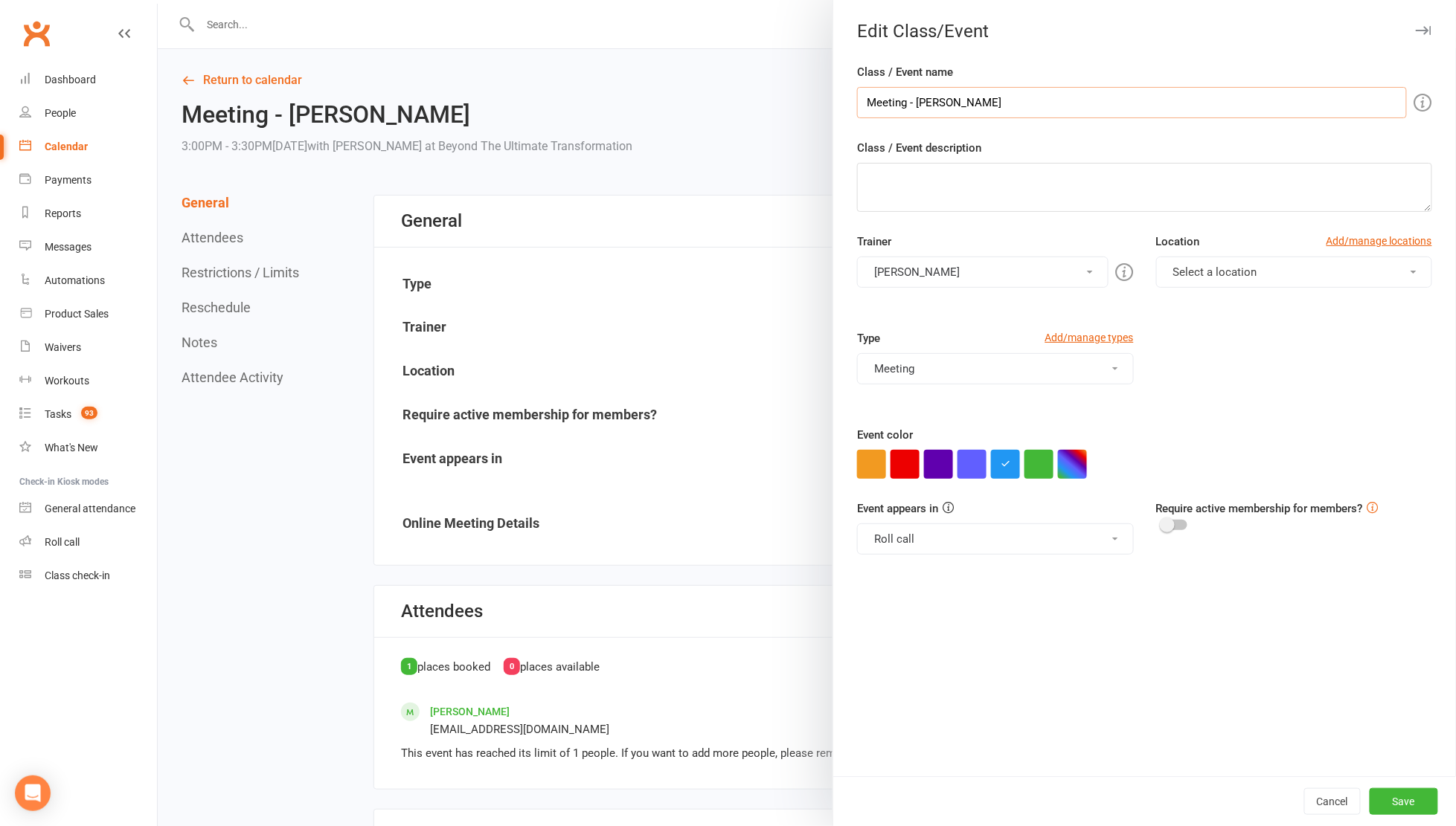
drag, startPoint x: 1011, startPoint y: 101, endPoint x: 955, endPoint y: 104, distance: 56.1
click at [955, 104] on input "Meeting - [PERSON_NAME]" at bounding box center [1132, 102] width 550 height 31
type input "Meeting - [PERSON_NAME] KPI"
click at [1395, 796] on button "Save" at bounding box center [1403, 801] width 69 height 27
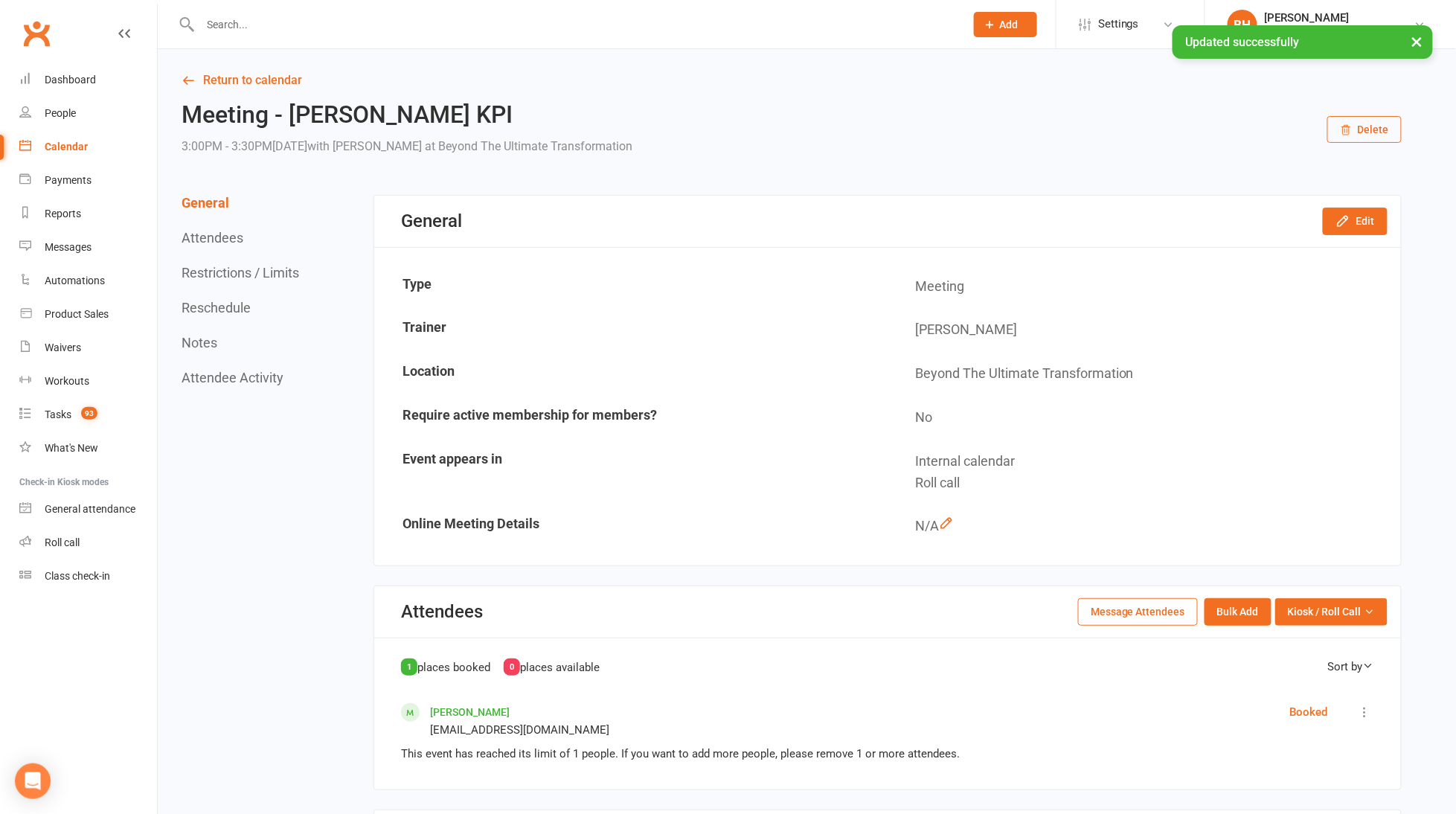
click at [76, 147] on div "Calendar" at bounding box center [66, 147] width 43 height 12
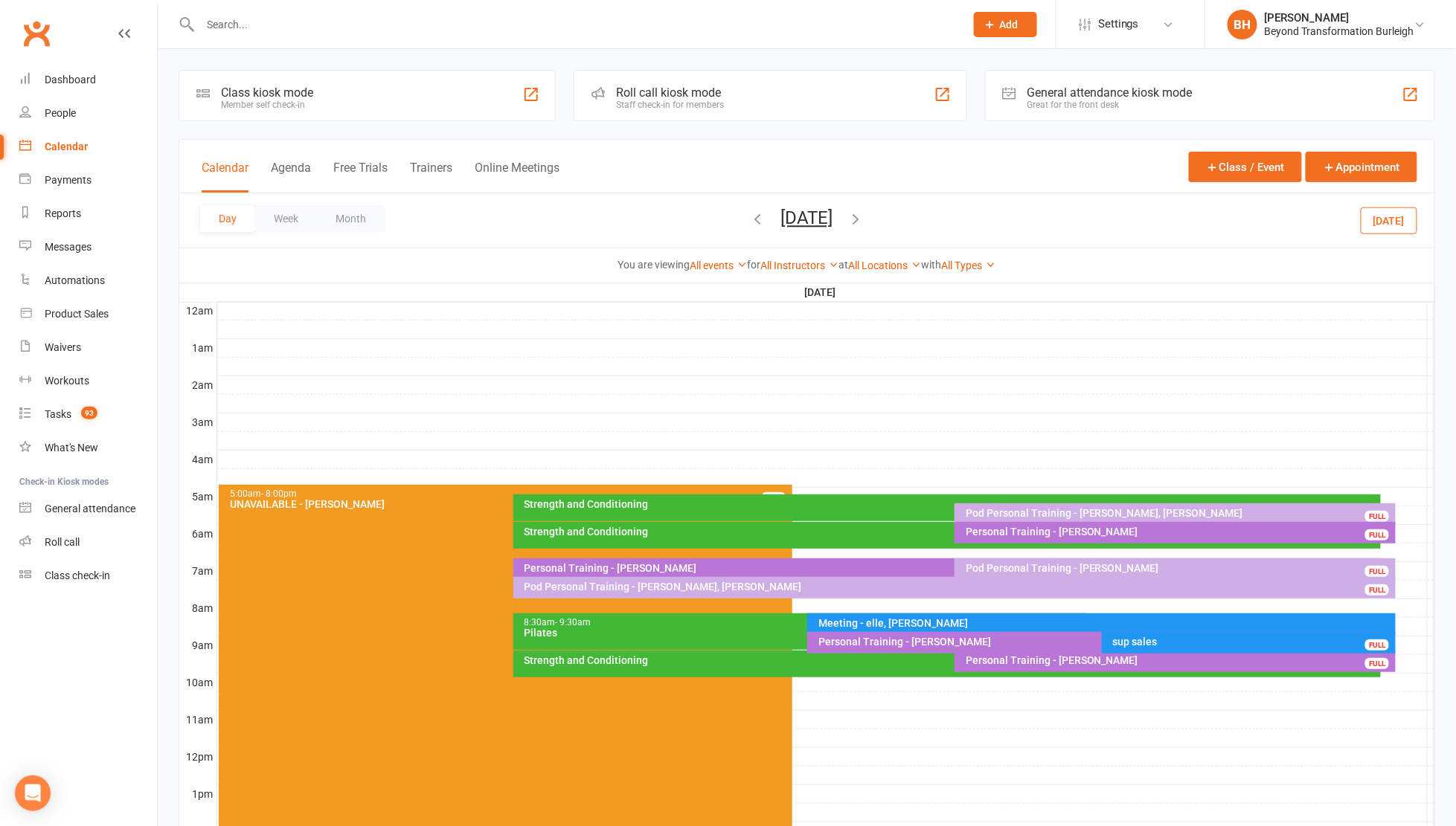
click at [1365, 8] on li "BH [PERSON_NAME] Beyond Transformation Burleigh Signed in as: Beyond Transforma…" at bounding box center [1330, 24] width 251 height 48
click at [1345, 27] on div "Beyond Transformation Burleigh" at bounding box center [1339, 31] width 149 height 14
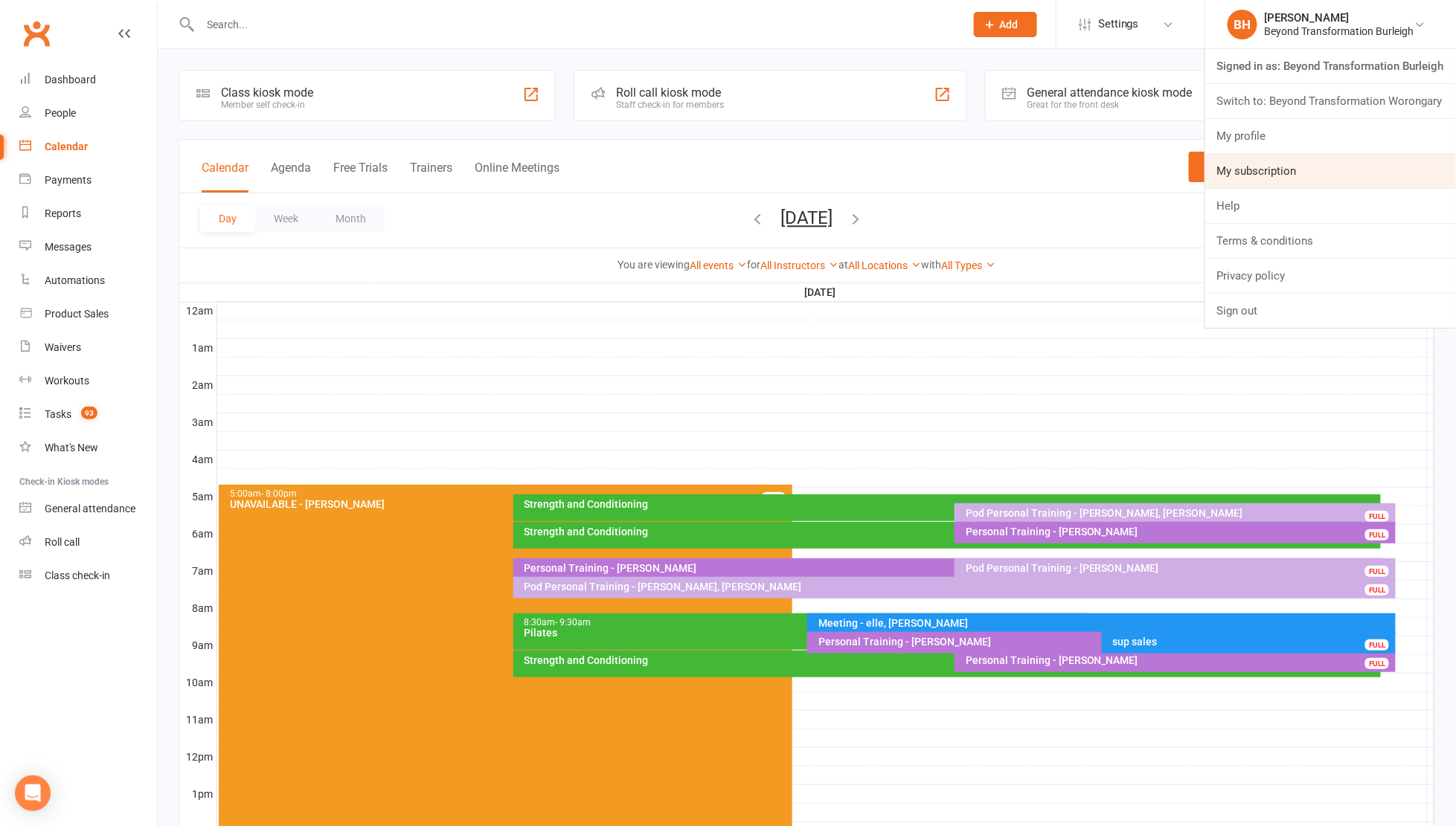
click at [1258, 163] on link "My subscription" at bounding box center [1330, 171] width 251 height 34
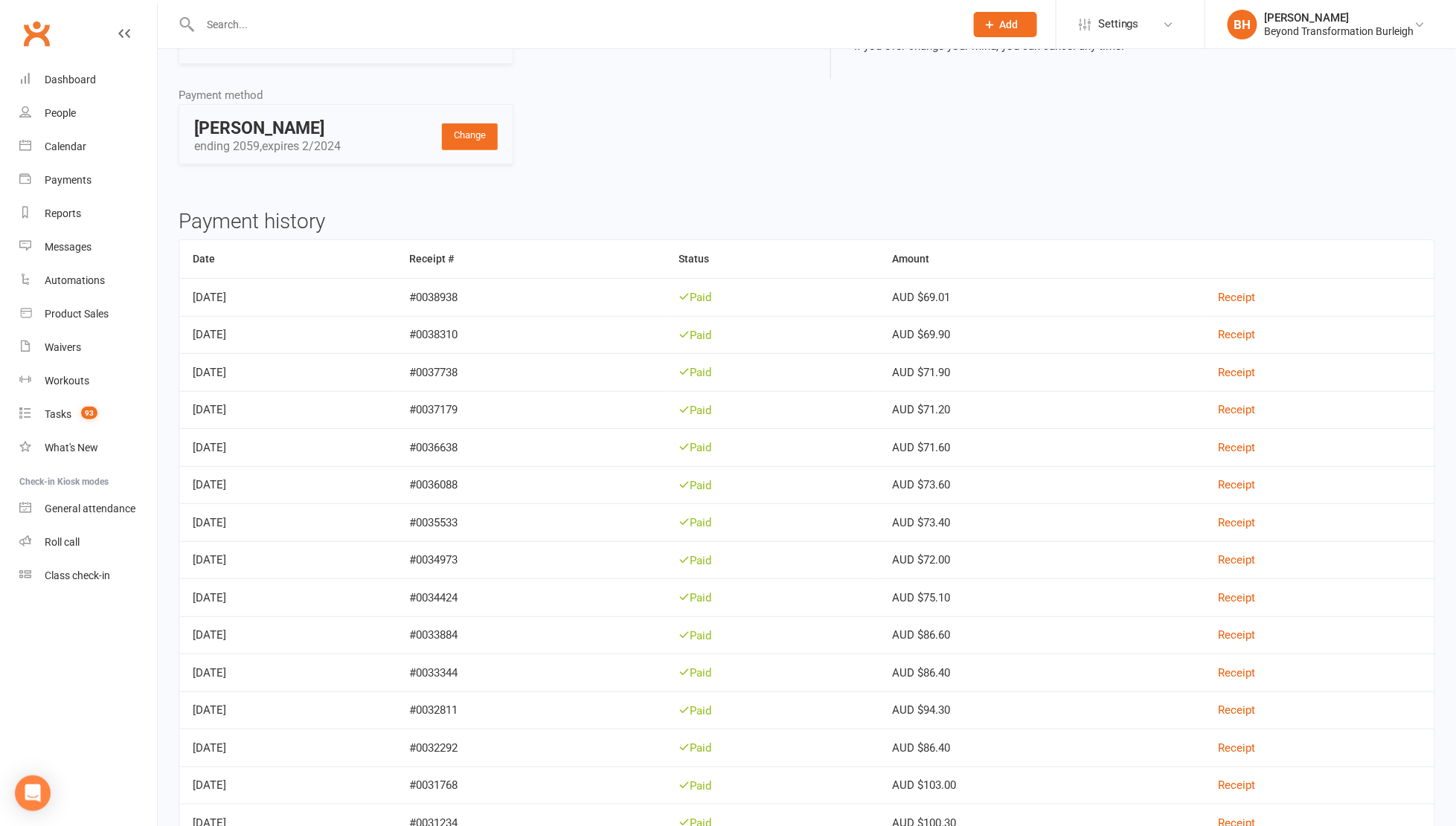
scroll to position [255, 0]
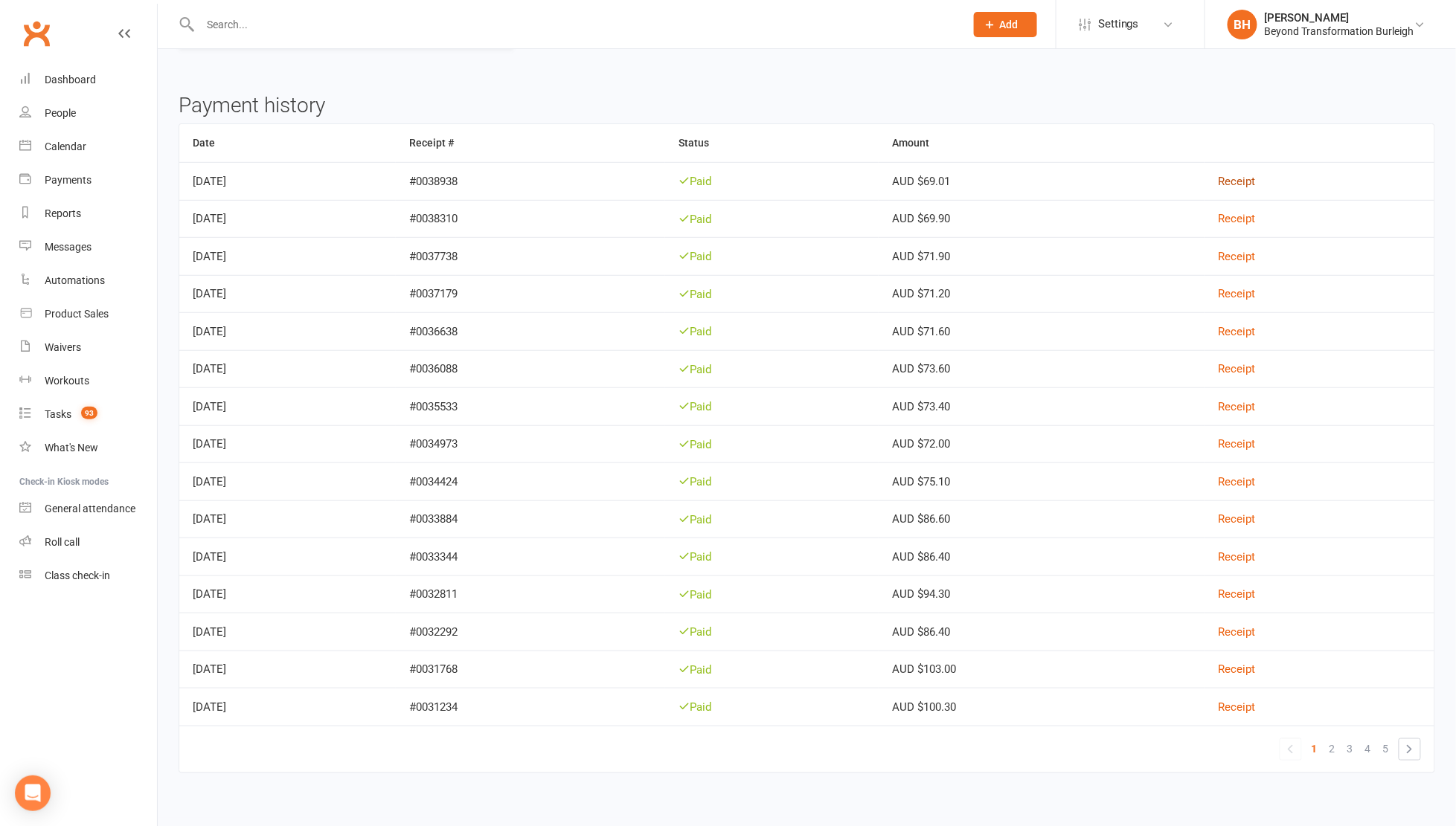
click at [1255, 177] on link "Receipt" at bounding box center [1236, 182] width 37 height 14
